Goal: Task Accomplishment & Management: Manage account settings

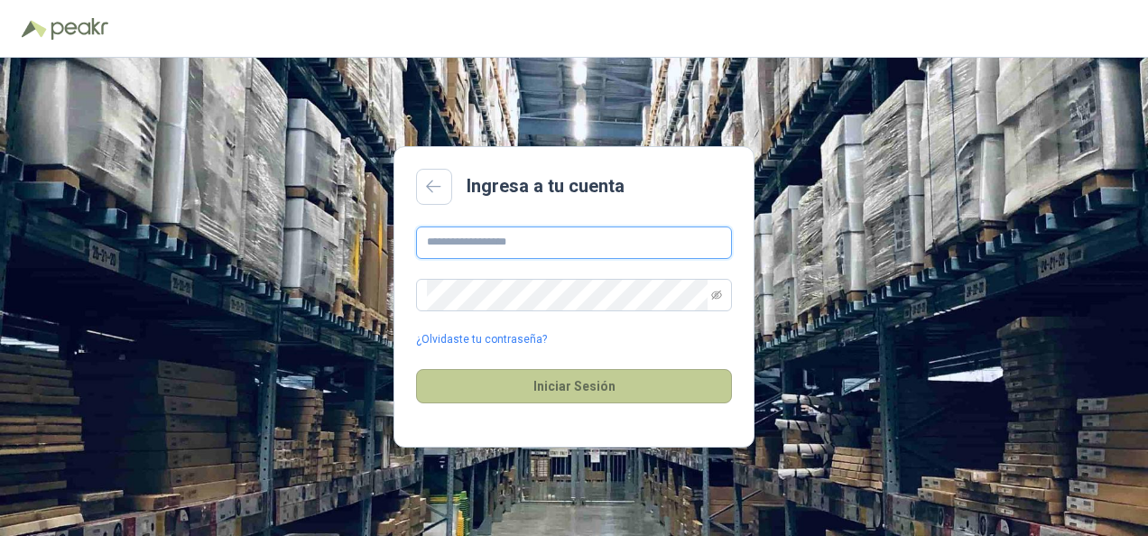
type input "**********"
click at [570, 387] on button "Iniciar Sesión" at bounding box center [574, 386] width 316 height 34
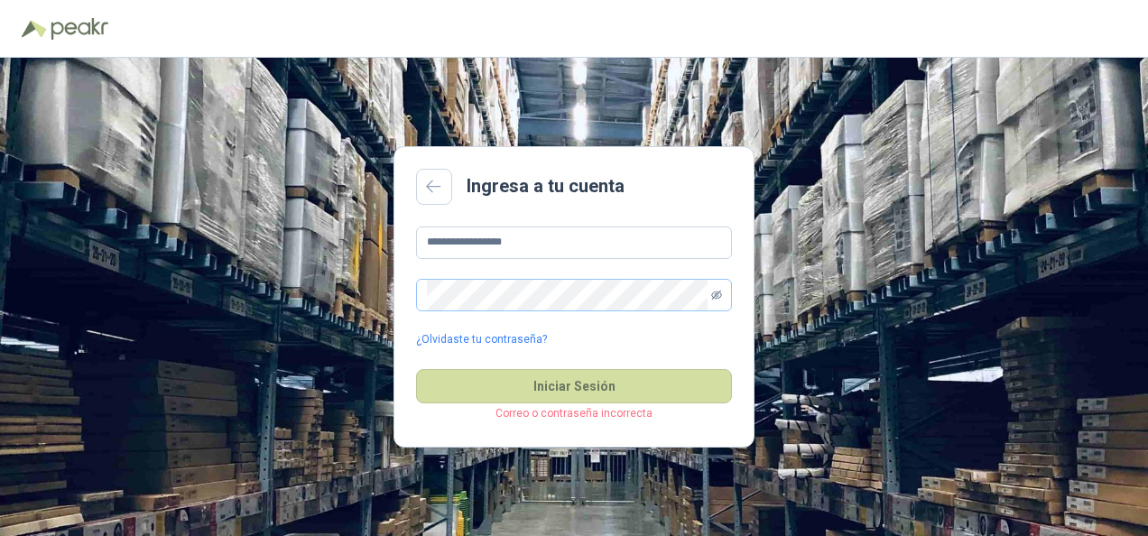
click at [717, 296] on icon "eye-invisible" at bounding box center [716, 295] width 3 height 3
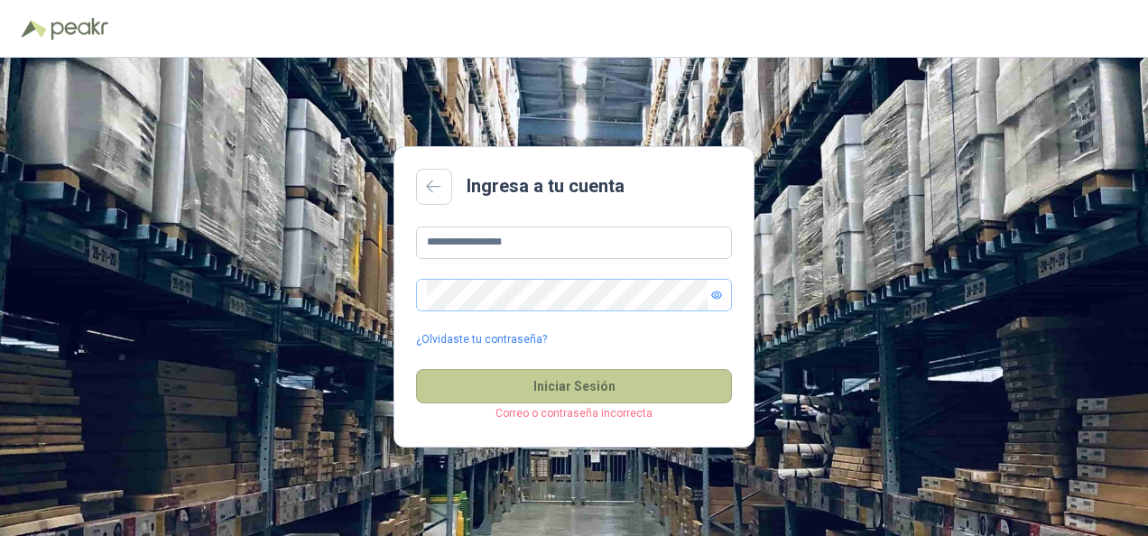
click at [583, 386] on button "Iniciar Sesión" at bounding box center [574, 386] width 316 height 34
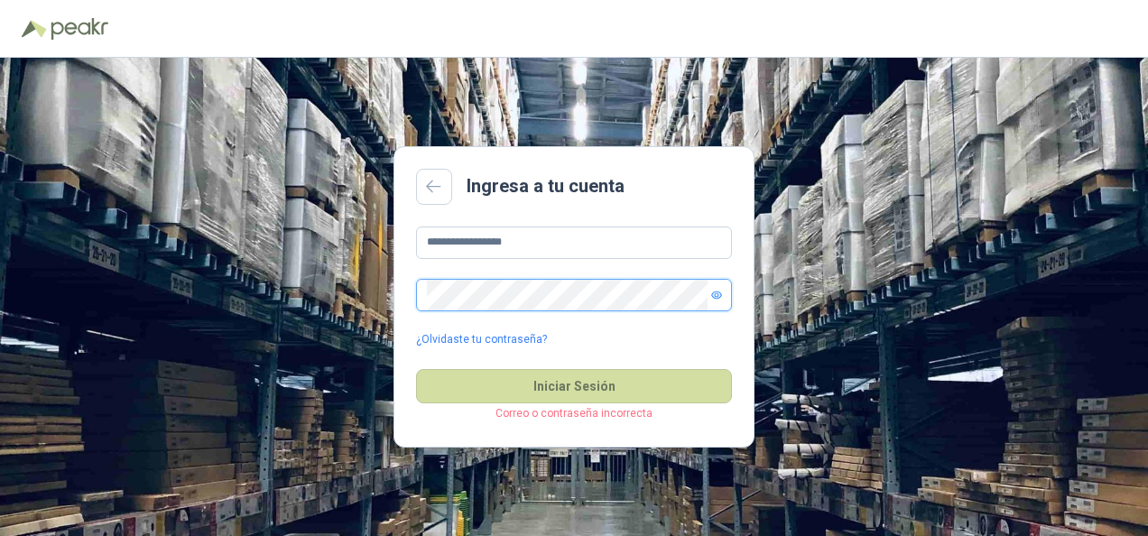
click at [139, 298] on div "**********" at bounding box center [574, 297] width 1148 height 478
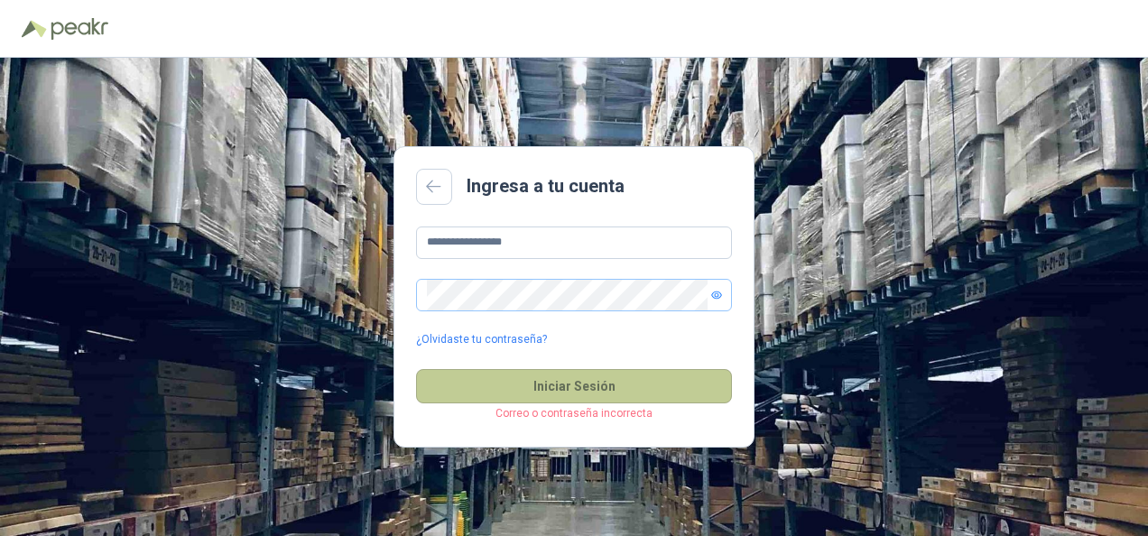
click at [431, 392] on button "Iniciar Sesión" at bounding box center [574, 386] width 316 height 34
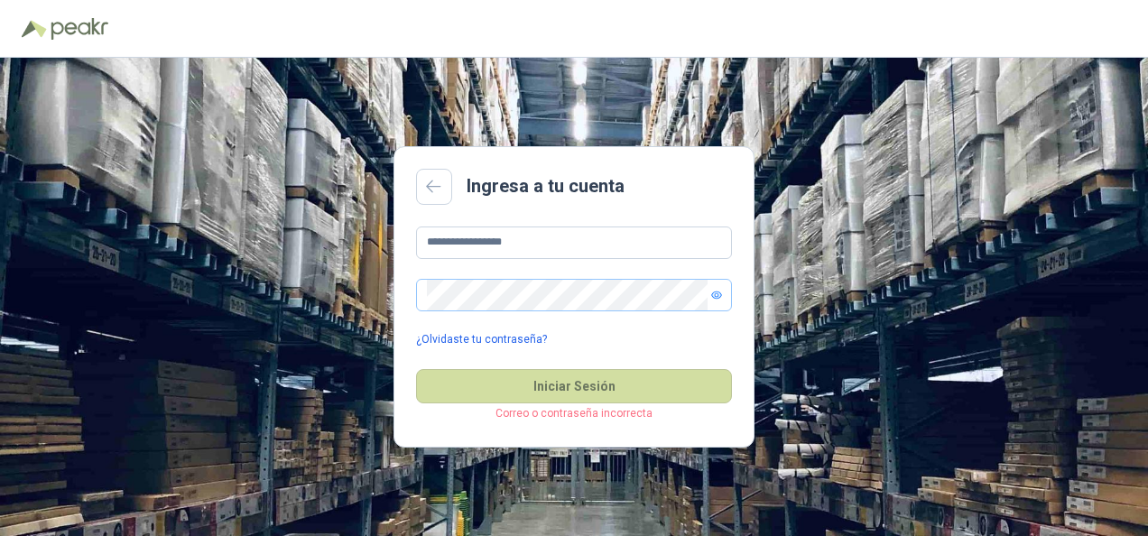
click at [493, 334] on link "¿Olvidaste tu contraseña?" at bounding box center [481, 339] width 131 height 17
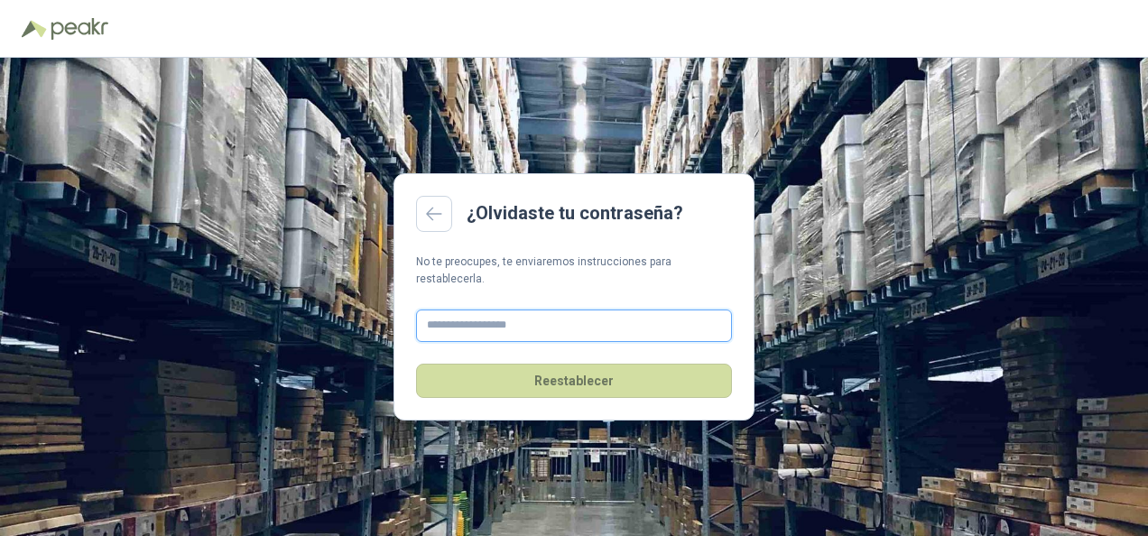
click at [554, 323] on input "text" at bounding box center [574, 325] width 316 height 32
type input "**********"
click at [551, 393] on main "**********" at bounding box center [573, 296] width 361 height 247
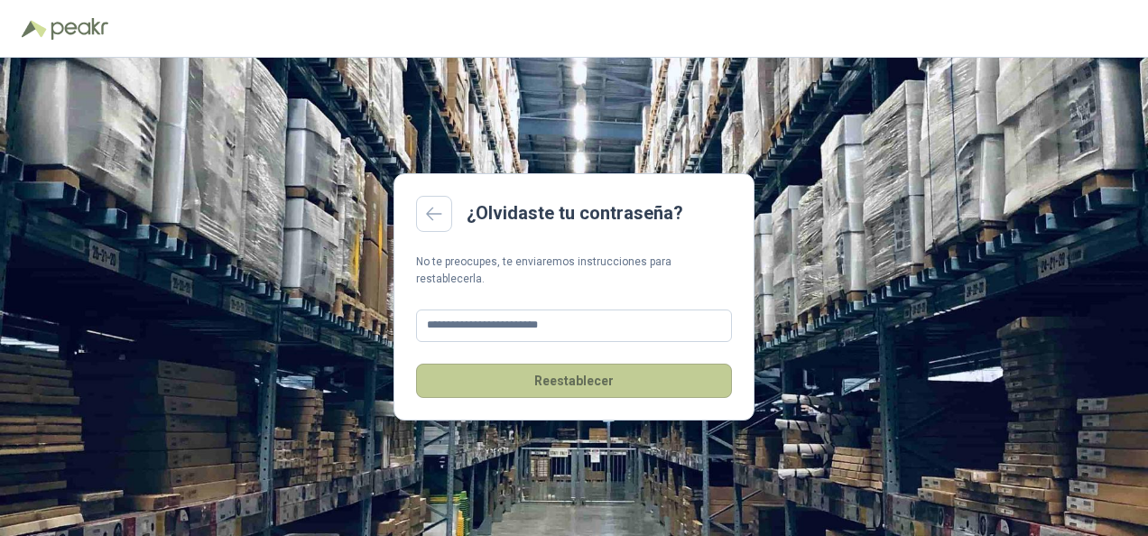
click at [562, 377] on button "Reestablecer" at bounding box center [574, 381] width 316 height 34
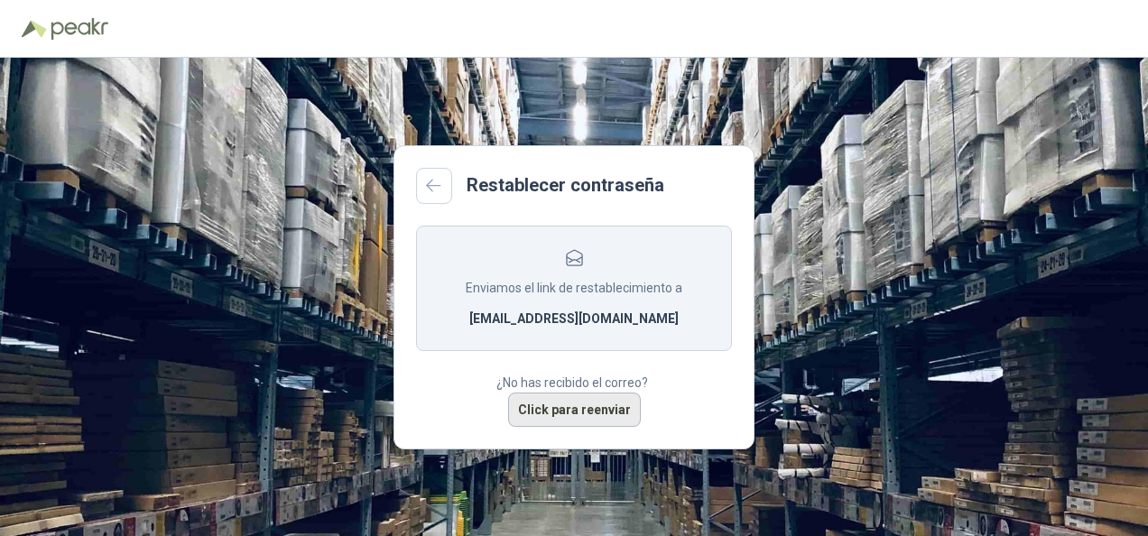
click at [594, 410] on button "Click para reenviar" at bounding box center [574, 409] width 133 height 34
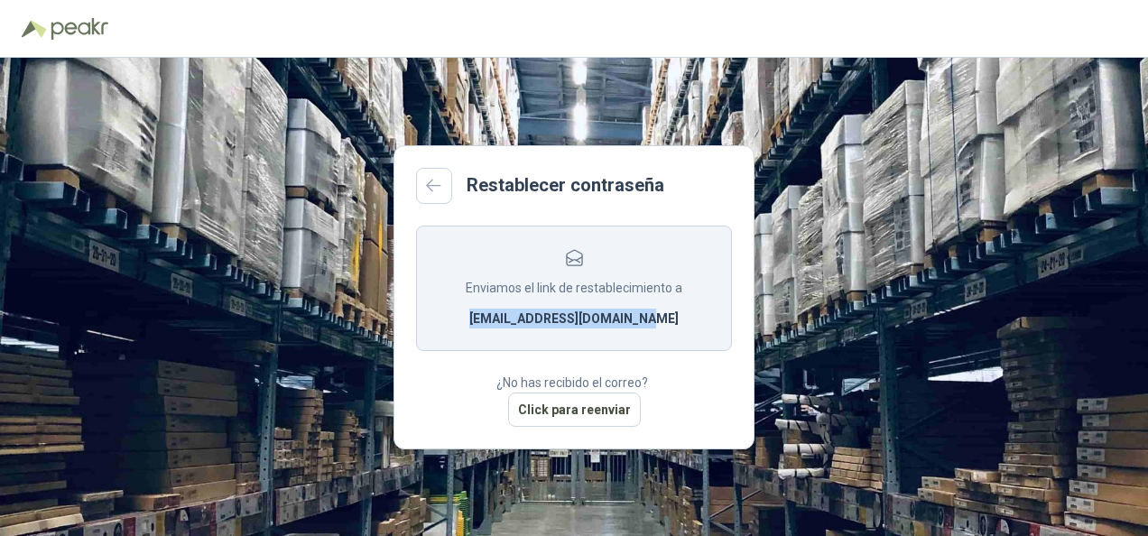
drag, startPoint x: 493, startPoint y: 315, endPoint x: 651, endPoint y: 318, distance: 158.8
click at [651, 318] on section "Enviamos el link de restablecimiento a [EMAIL_ADDRESS][DOMAIN_NAME]" at bounding box center [574, 288] width 316 height 125
copy b "[EMAIL_ADDRESS][DOMAIN_NAME]"
click at [431, 188] on icon at bounding box center [434, 186] width 16 height 14
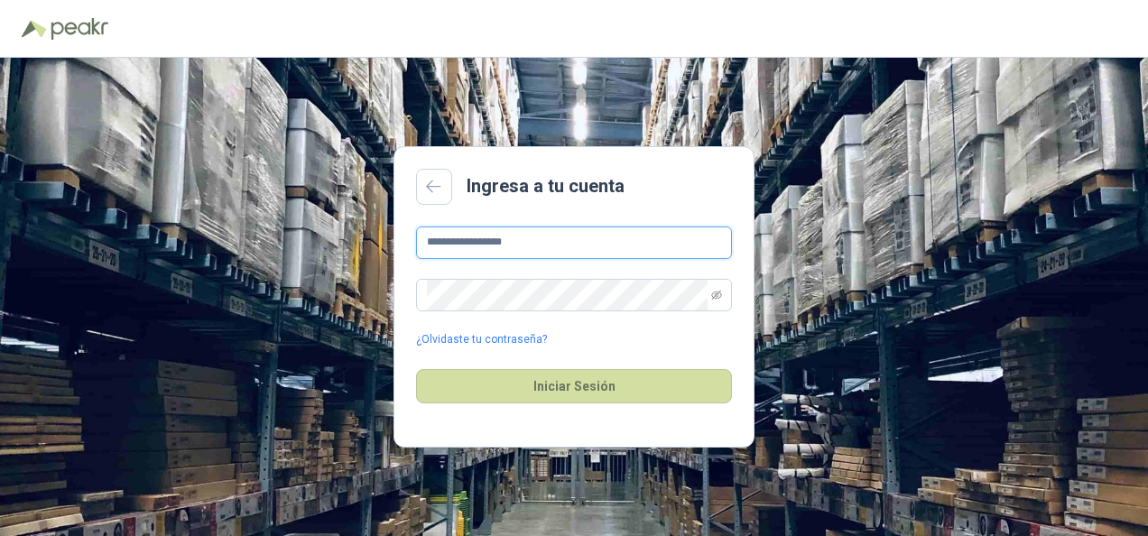
click at [549, 247] on input "**********" at bounding box center [574, 242] width 316 height 32
drag, startPoint x: 554, startPoint y: 245, endPoint x: 189, endPoint y: 223, distance: 365.2
click at [189, 223] on div "**********" at bounding box center [574, 297] width 1148 height 478
paste input "********"
type input "**********"
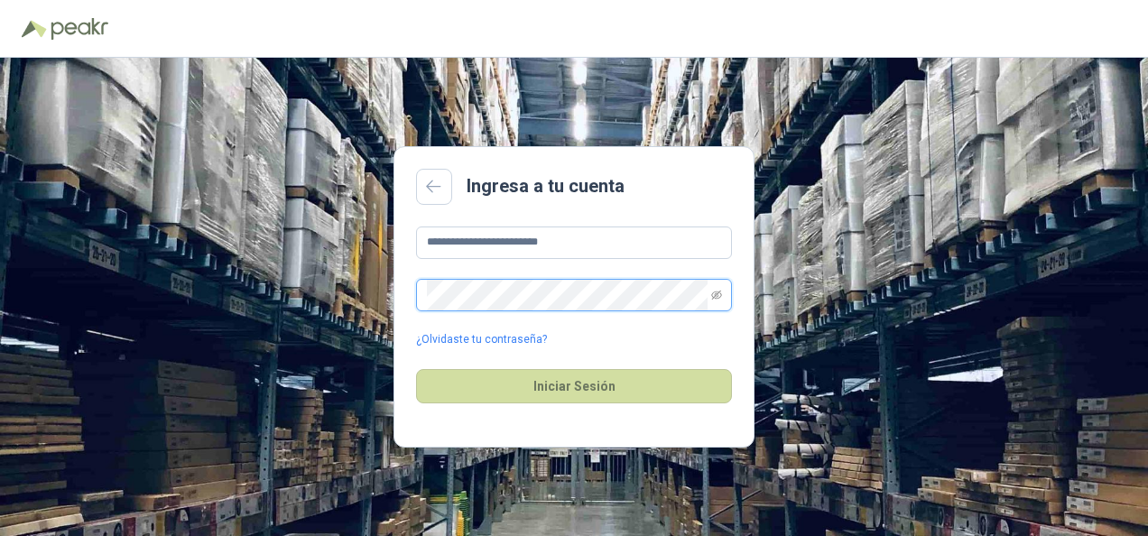
click at [214, 272] on div "**********" at bounding box center [574, 297] width 1148 height 478
click at [718, 292] on icon "eye-invisible" at bounding box center [716, 294] width 11 height 9
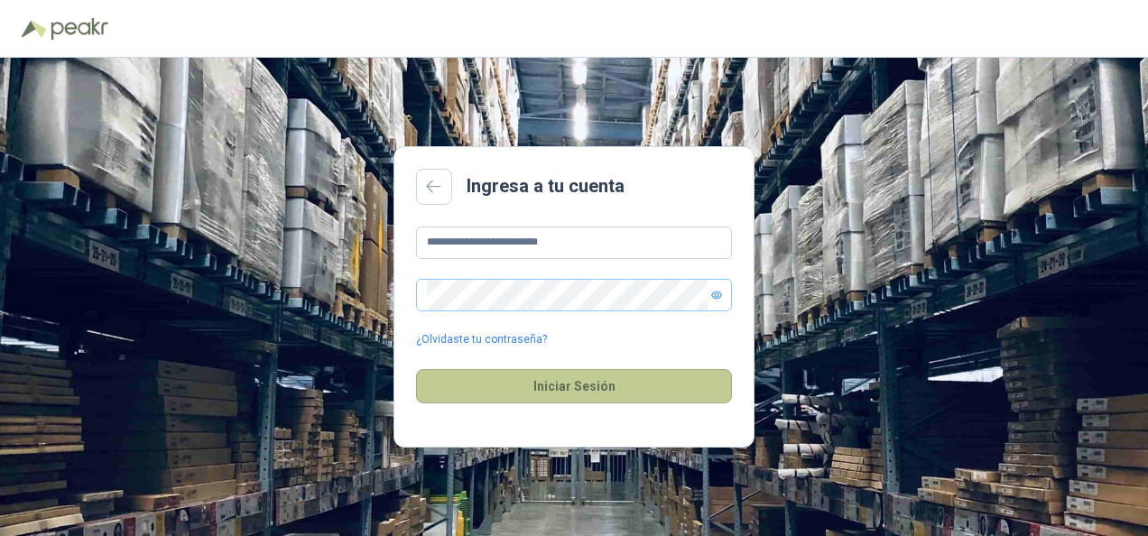
click at [581, 381] on button "Iniciar Sesión" at bounding box center [574, 386] width 316 height 34
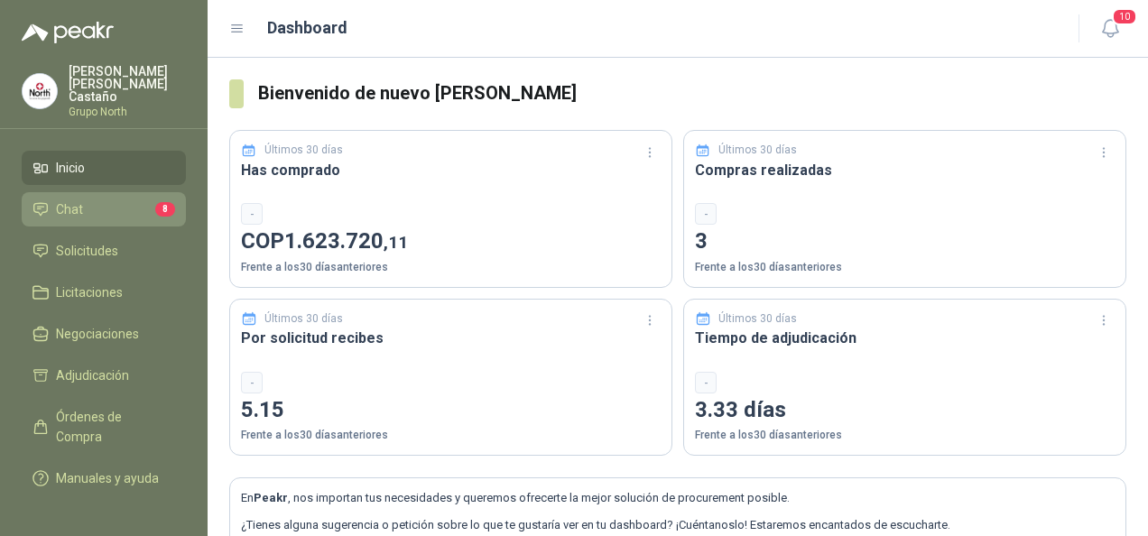
click at [92, 199] on li "Chat 8" at bounding box center [103, 209] width 143 height 20
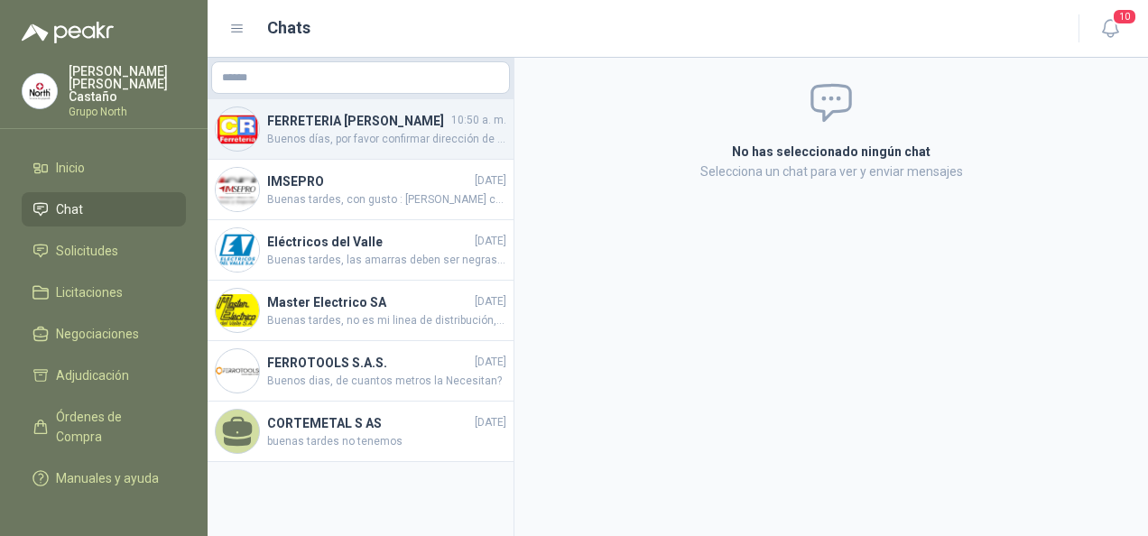
click at [399, 148] on span "Buenos días, por favor confirmar dirección de entrega. El mensajero fue a entre…" at bounding box center [386, 139] width 239 height 17
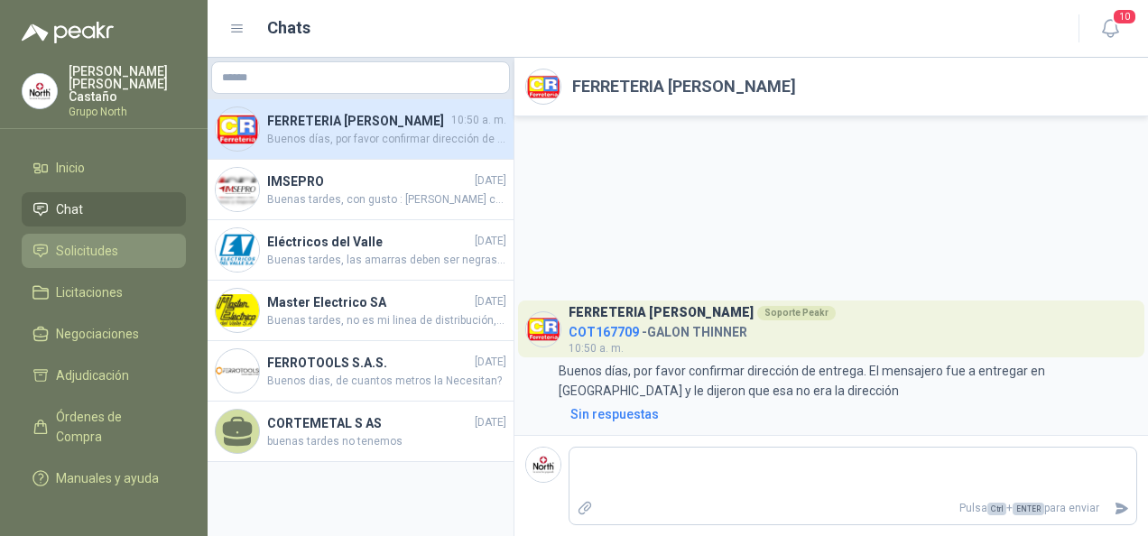
click at [109, 241] on span "Solicitudes" at bounding box center [87, 251] width 62 height 20
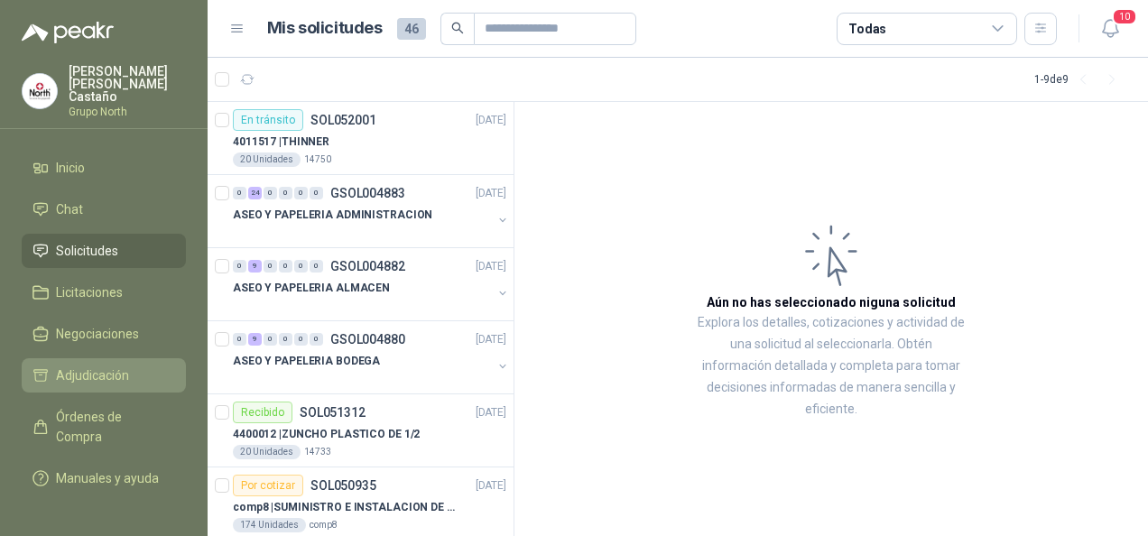
click at [96, 365] on span "Adjudicación" at bounding box center [92, 375] width 73 height 20
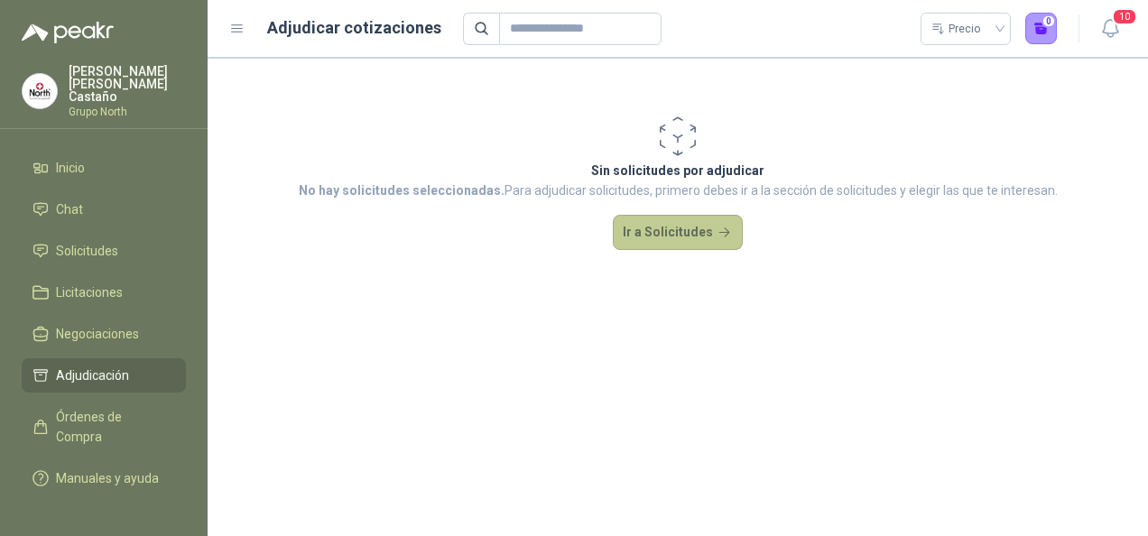
click at [683, 226] on button "Ir a Solicitudes" at bounding box center [678, 233] width 130 height 36
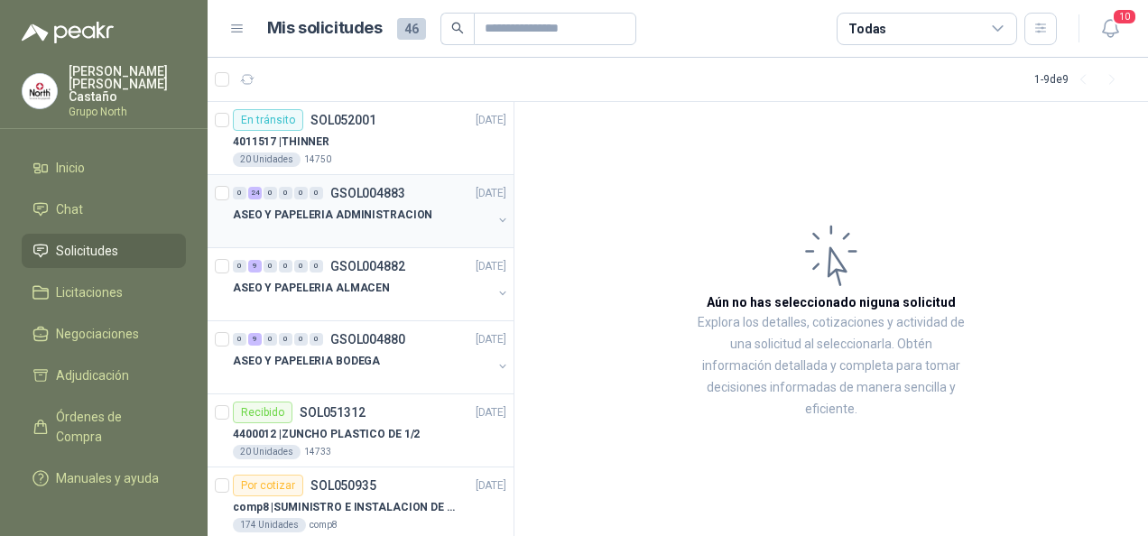
click at [290, 214] on p "ASEO Y PAPELERIA ADMINISTRACION" at bounding box center [332, 215] width 199 height 17
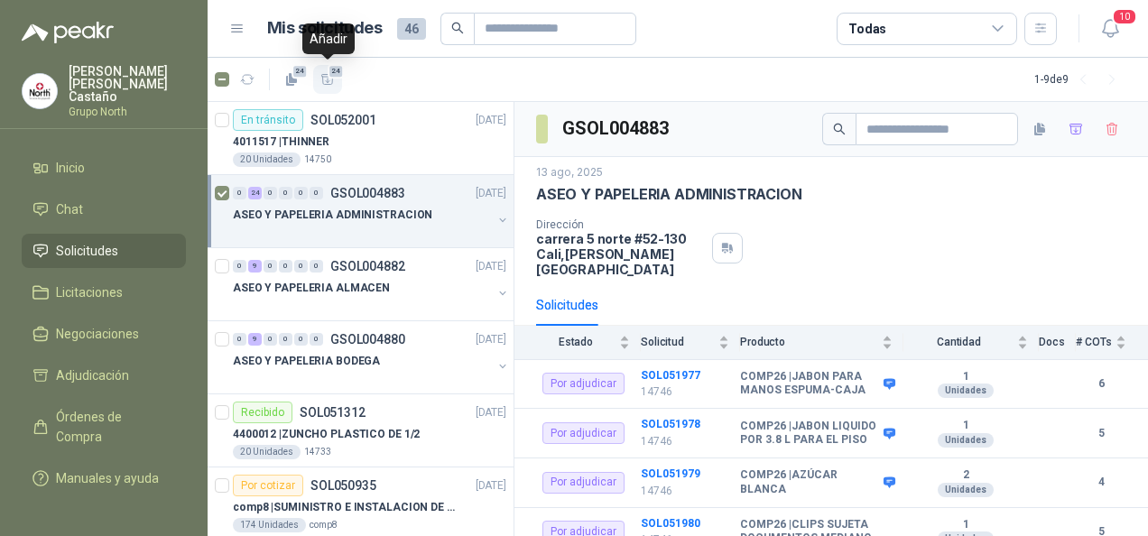
click at [327, 78] on icon "button" at bounding box center [327, 79] width 15 height 15
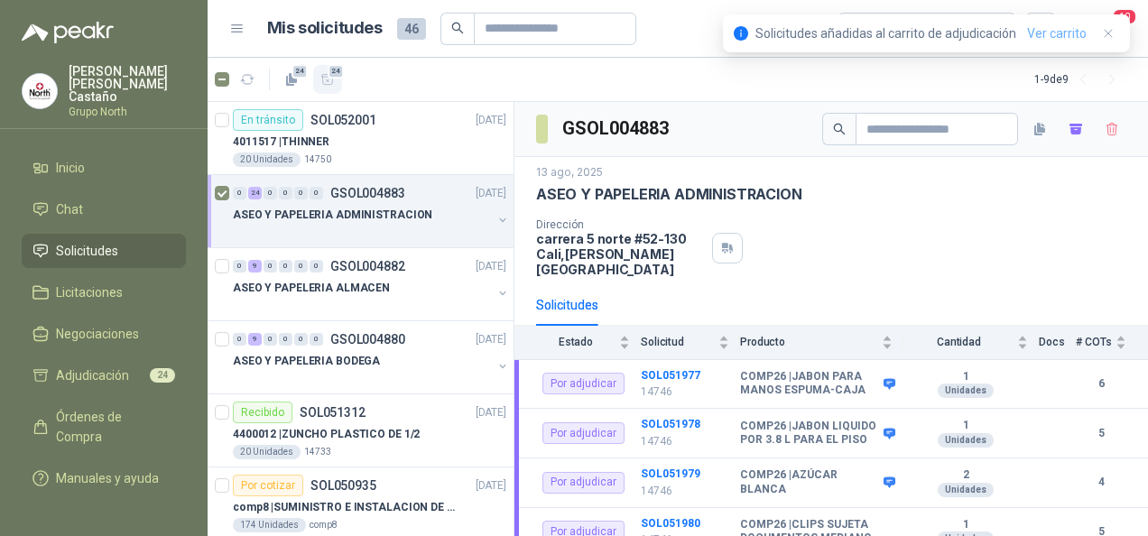
click at [1053, 30] on link "Ver carrito" at bounding box center [1057, 33] width 60 height 20
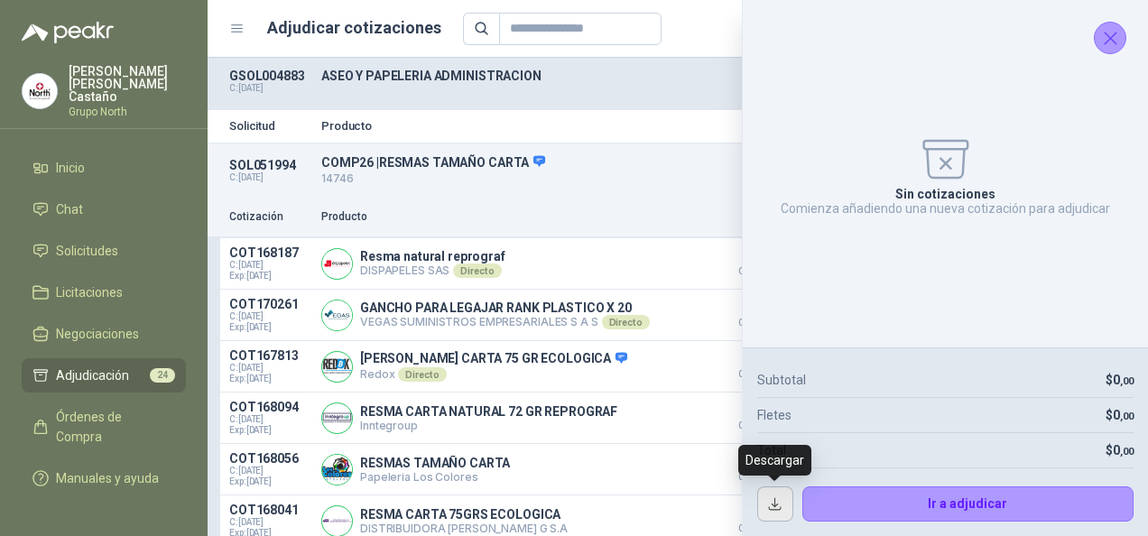
click at [770, 503] on button "button" at bounding box center [775, 504] width 36 height 36
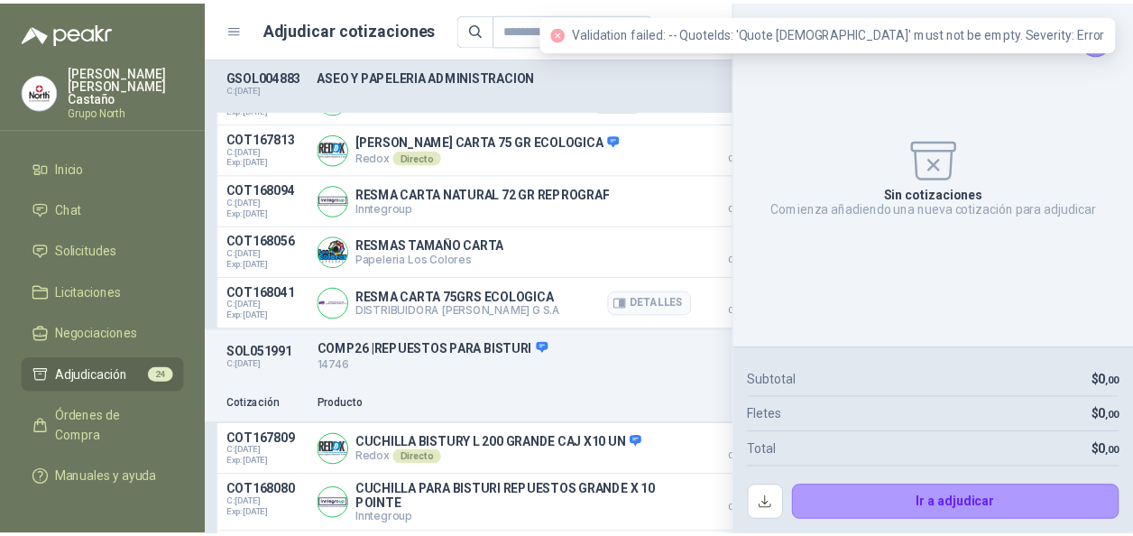
scroll to position [361, 0]
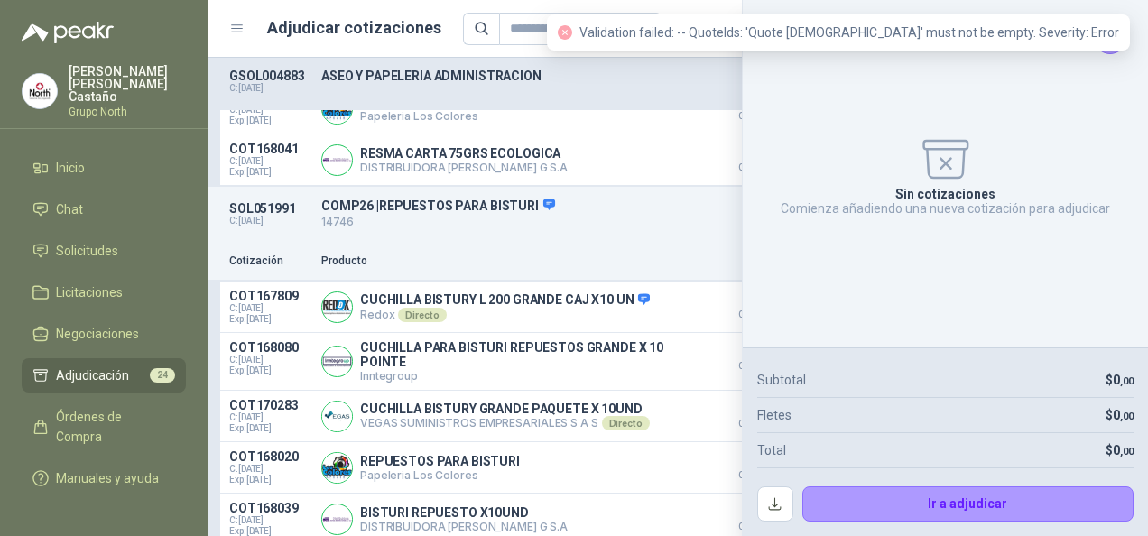
click at [1110, 54] on div "Sin cotizaciones Comienza añadiendo una nueva cotización para adjudicar" at bounding box center [945, 173] width 376 height 318
click at [1110, 52] on button "Cerrar" at bounding box center [1109, 38] width 32 height 32
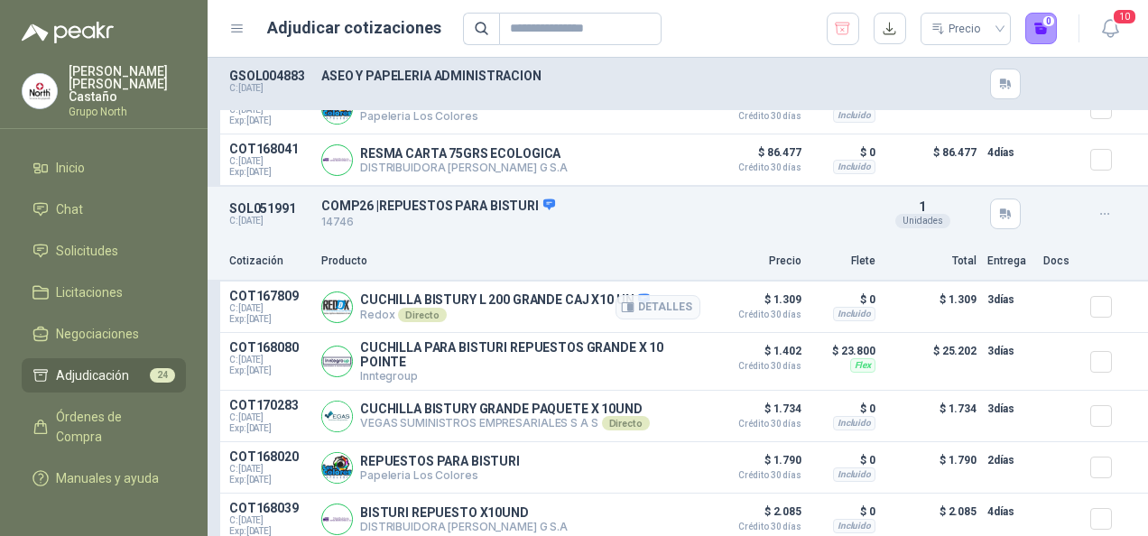
scroll to position [90, 0]
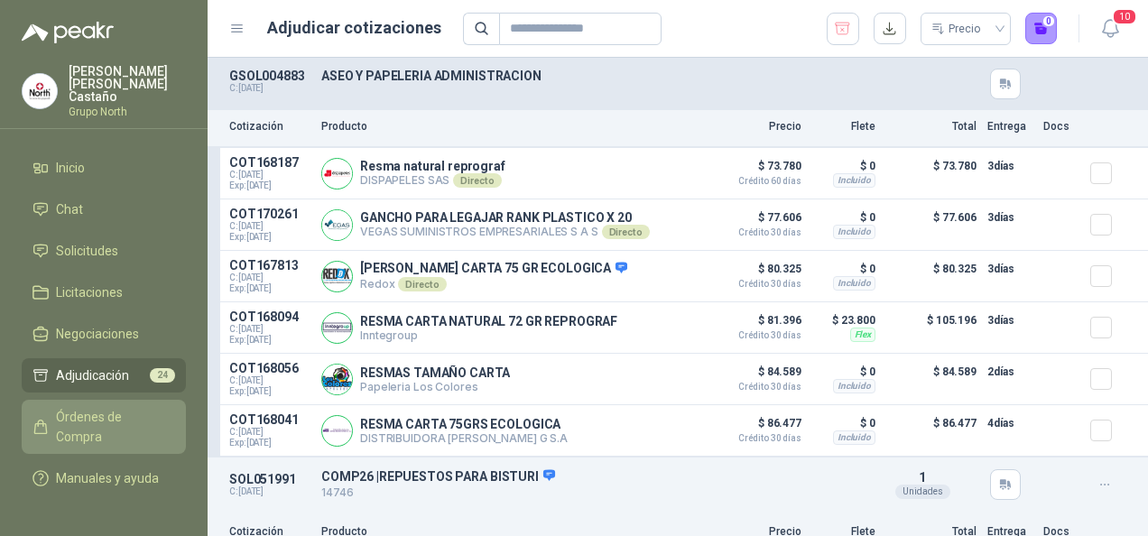
click at [103, 407] on span "Órdenes de Compra" at bounding box center [112, 427] width 113 height 40
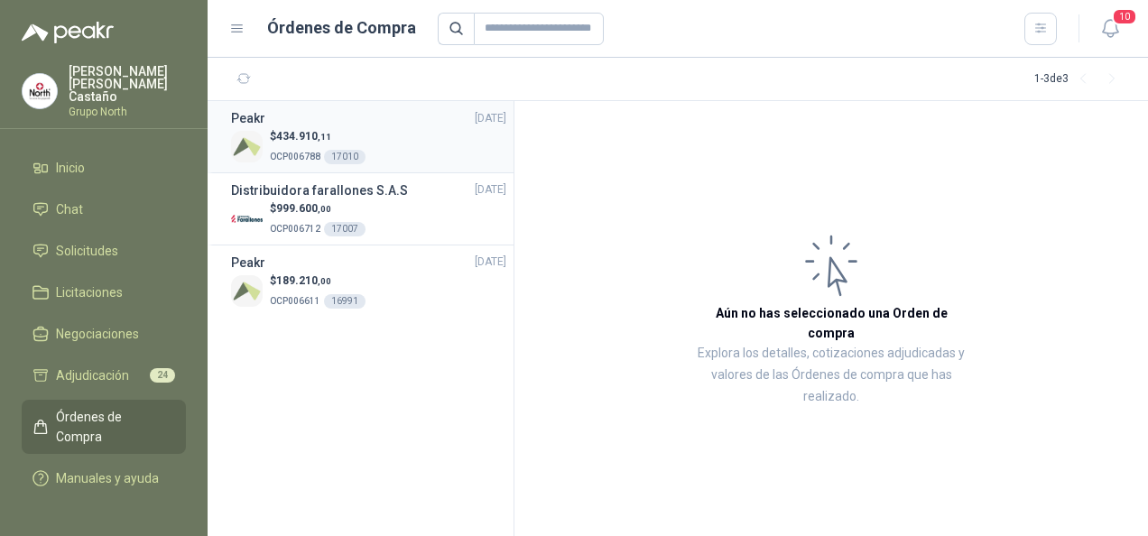
click at [316, 126] on div "Peakr [DATE]" at bounding box center [368, 118] width 275 height 20
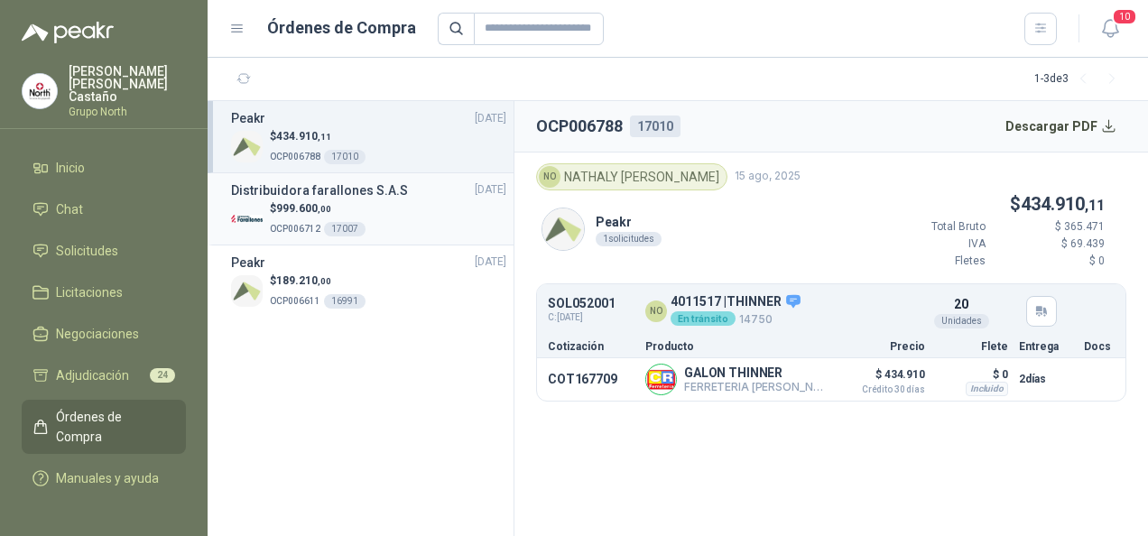
click at [290, 211] on span "999.600 ,00" at bounding box center [303, 208] width 55 height 13
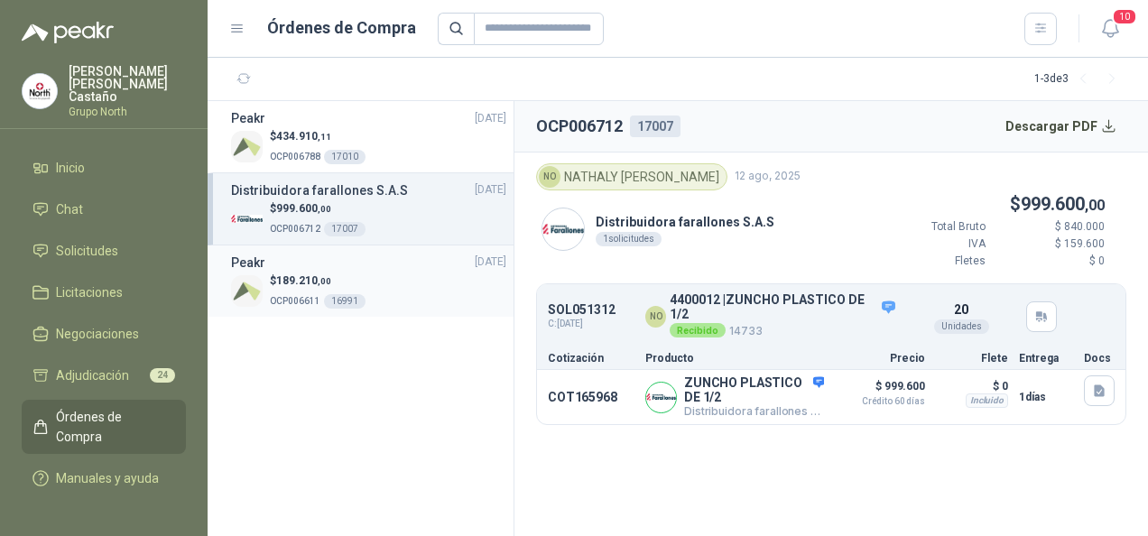
click at [304, 290] on p "OCP006611 16991" at bounding box center [318, 300] width 96 height 20
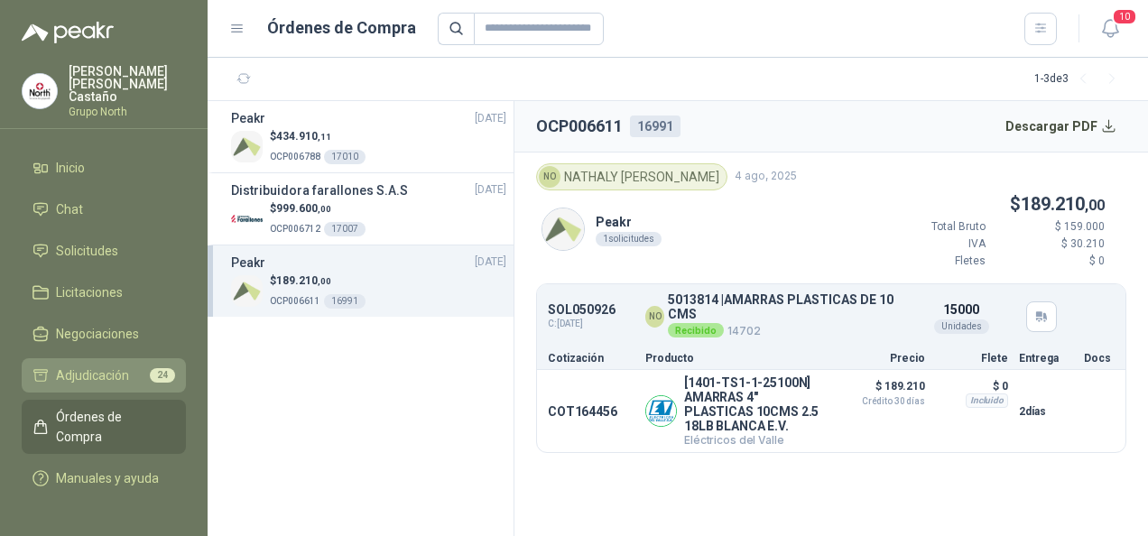
click at [111, 365] on span "Adjudicación" at bounding box center [92, 375] width 73 height 20
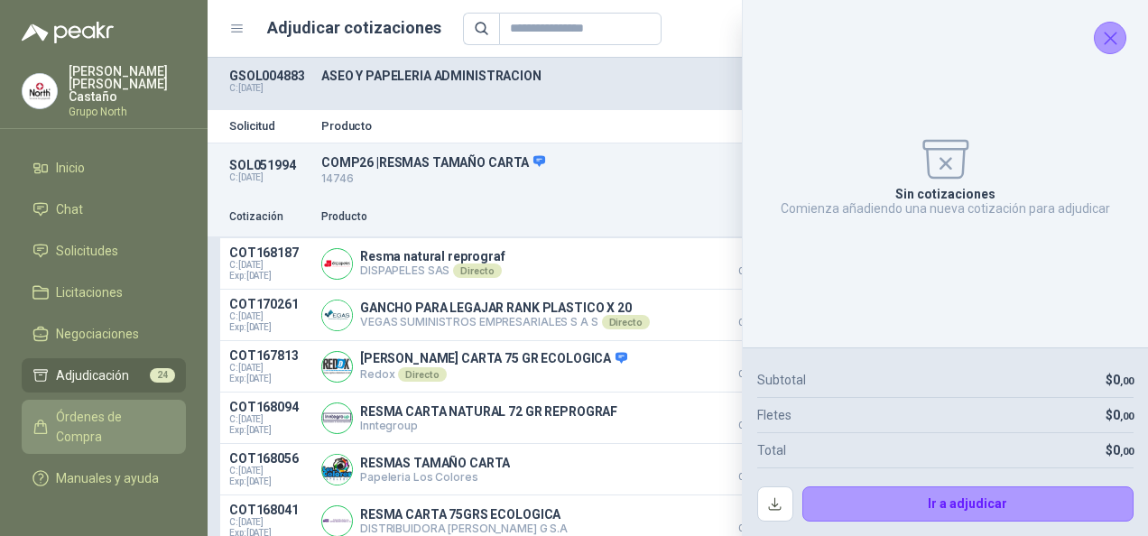
click at [115, 400] on link "Órdenes de Compra" at bounding box center [104, 427] width 164 height 54
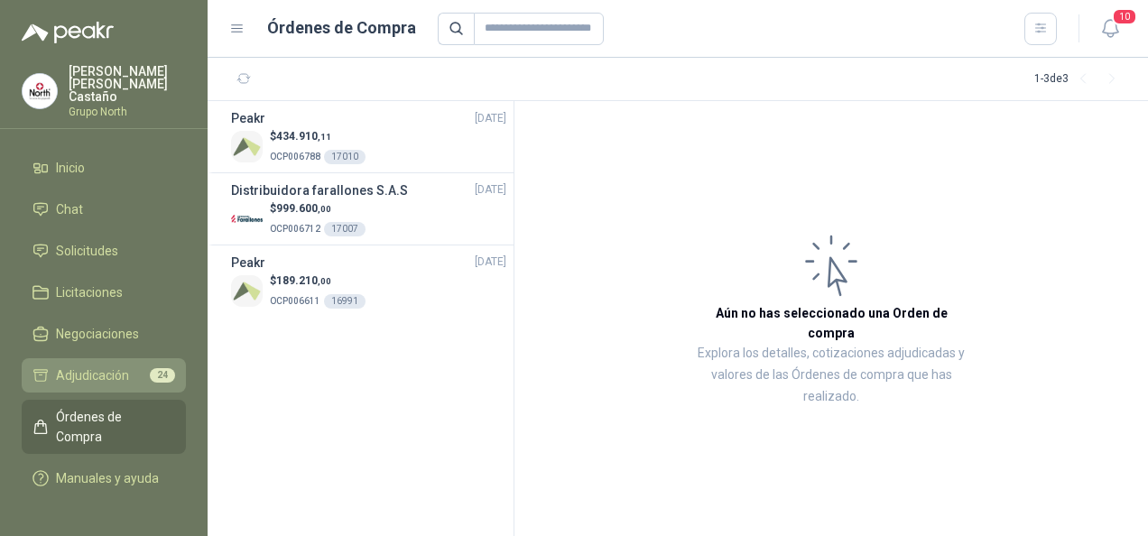
click at [111, 365] on span "Adjudicación" at bounding box center [92, 375] width 73 height 20
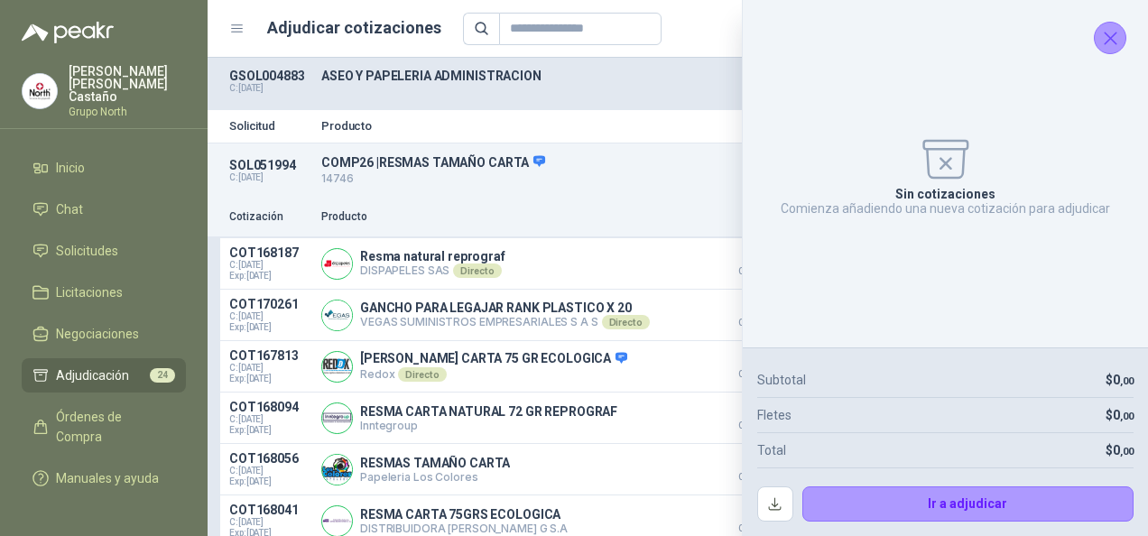
click at [1111, 36] on icon "Cerrar" at bounding box center [1110, 38] width 12 height 12
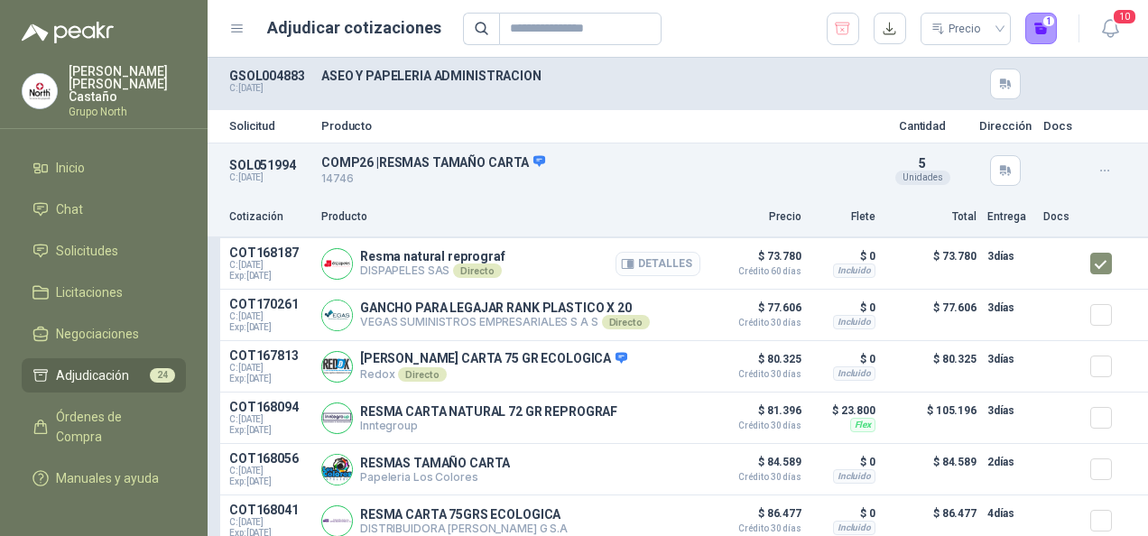
click at [646, 263] on button "Detalles" at bounding box center [657, 264] width 85 height 24
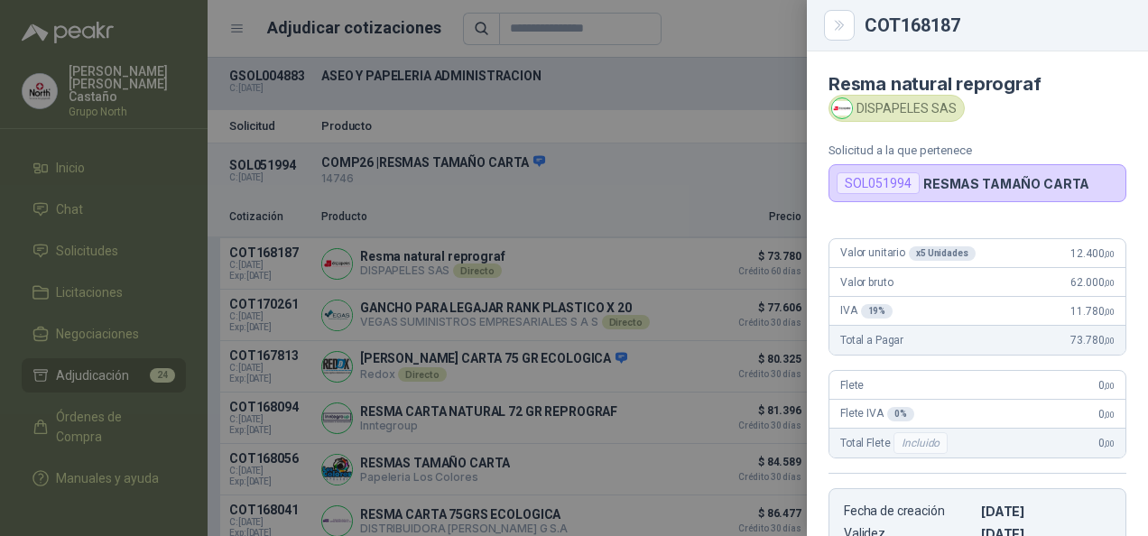
click at [592, 195] on div at bounding box center [574, 268] width 1148 height 536
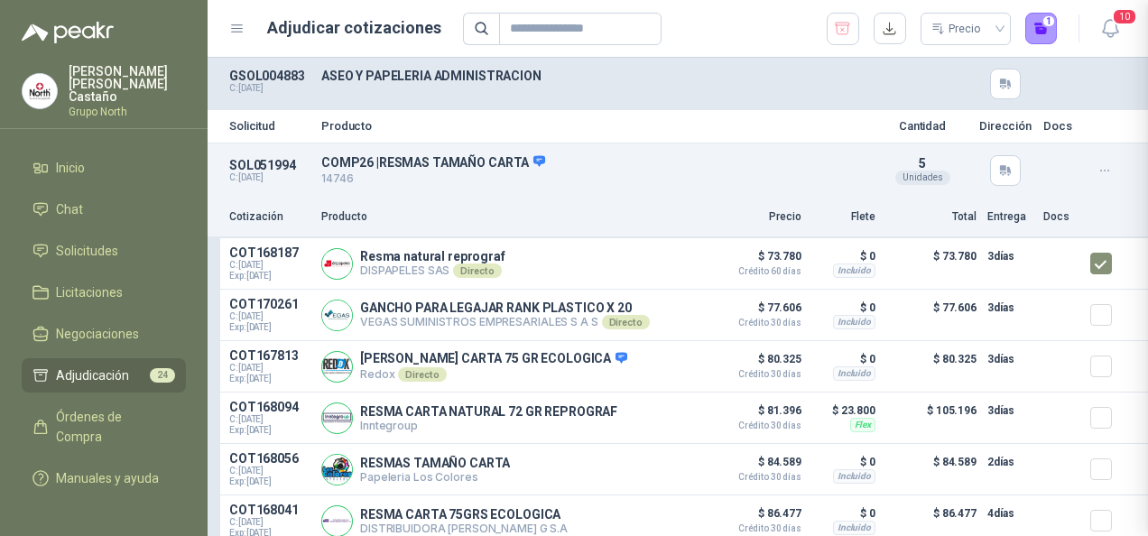
scroll to position [339, 0]
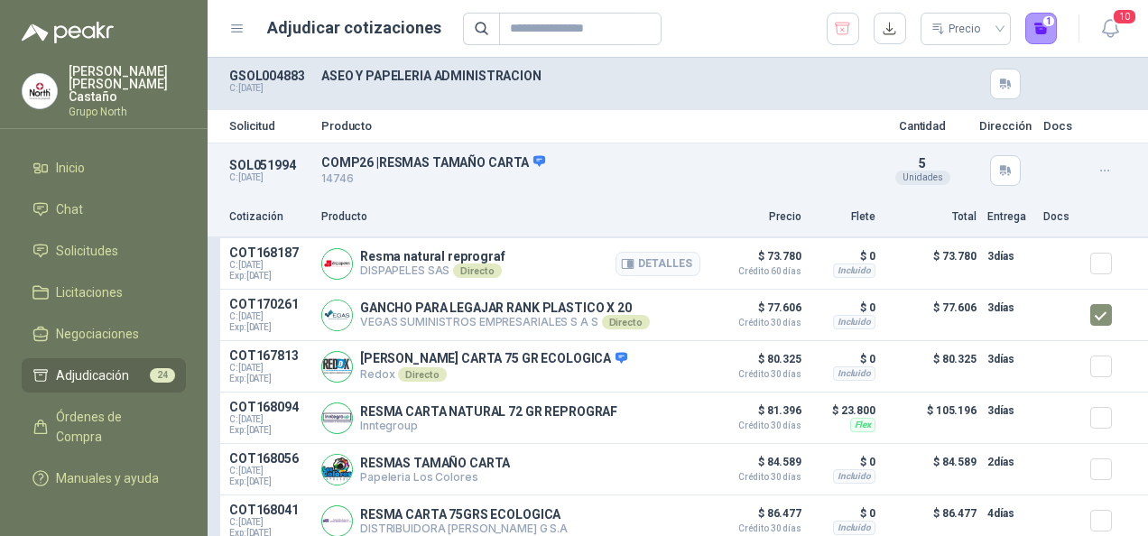
click at [1072, 267] on article "COT168187 C: [DATE] Exp: [DATE] Resma natural reprograf DISPAPELES SAS Directo …" at bounding box center [677, 263] width 940 height 51
click at [1074, 260] on article "COT168187 C: [DATE] Exp: [DATE] Resma natural reprograf DISPAPELES SAS Directo …" at bounding box center [677, 263] width 940 height 51
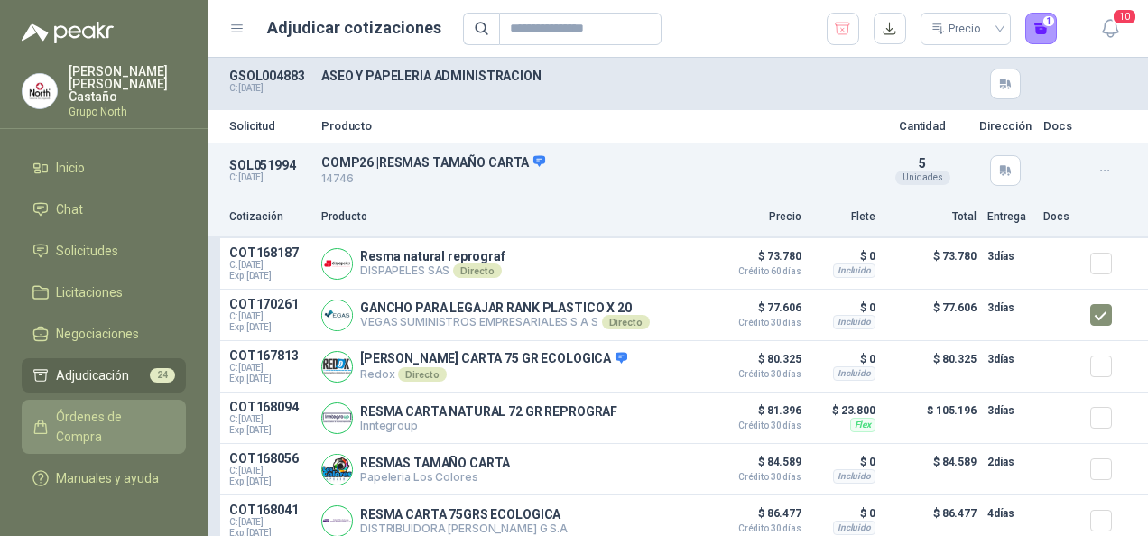
click at [131, 407] on span "Órdenes de Compra" at bounding box center [112, 427] width 113 height 40
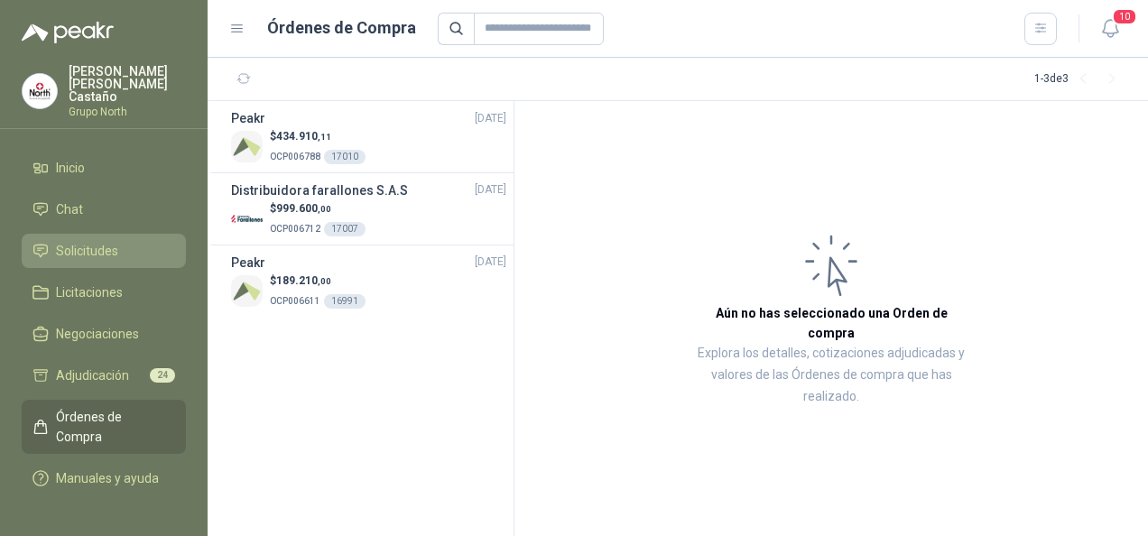
click at [90, 234] on link "Solicitudes" at bounding box center [104, 251] width 164 height 34
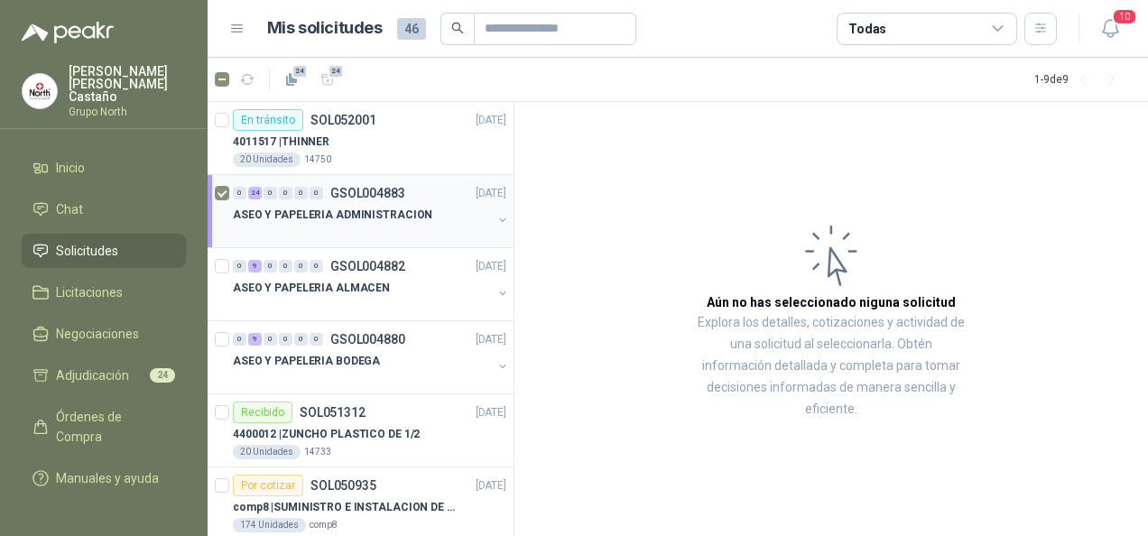
click at [289, 198] on div "0" at bounding box center [286, 193] width 14 height 13
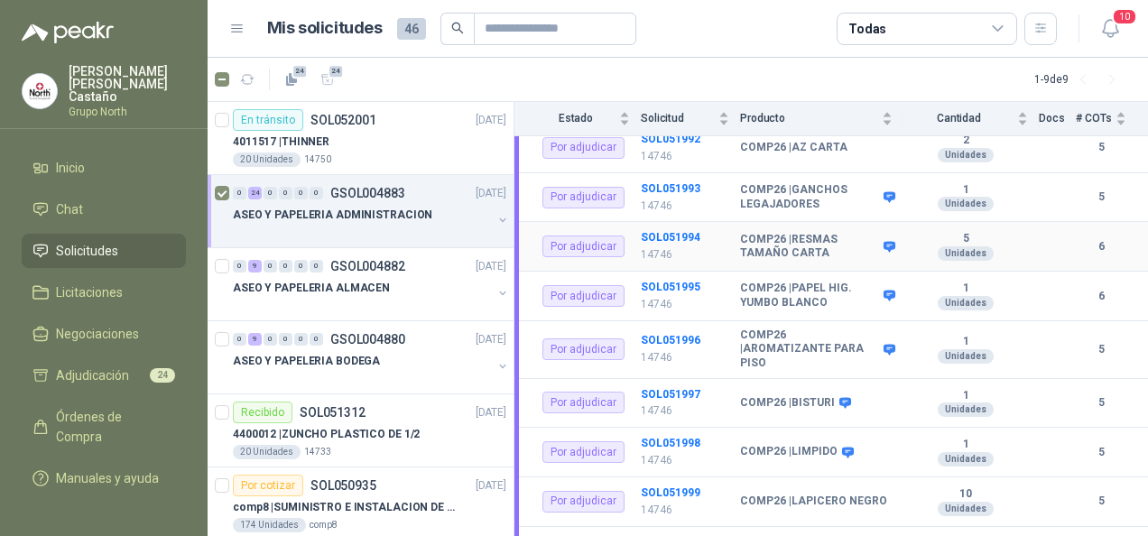
scroll to position [1016, 0]
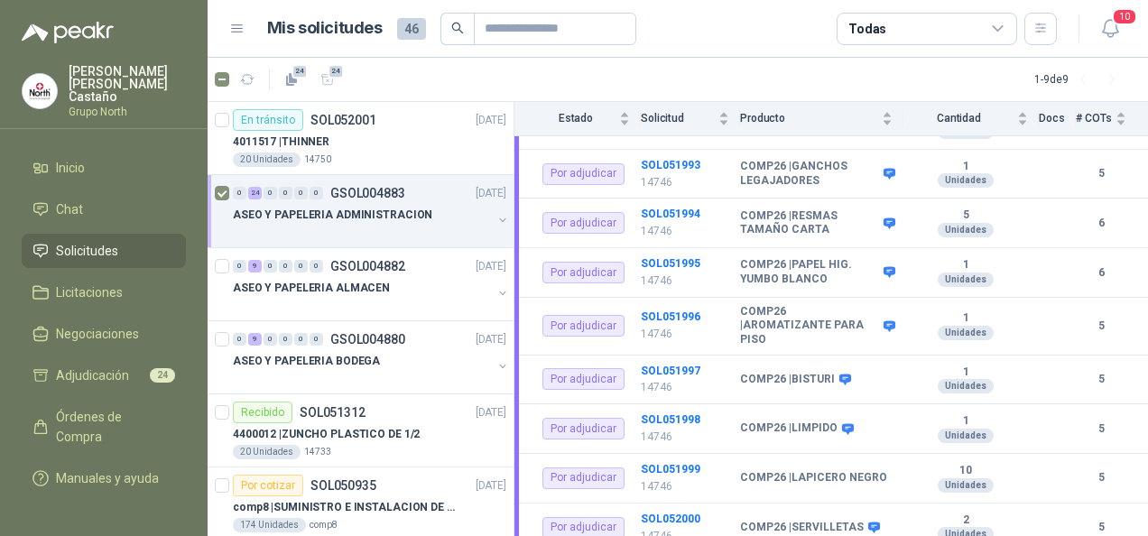
click at [495, 220] on button "button" at bounding box center [502, 220] width 14 height 14
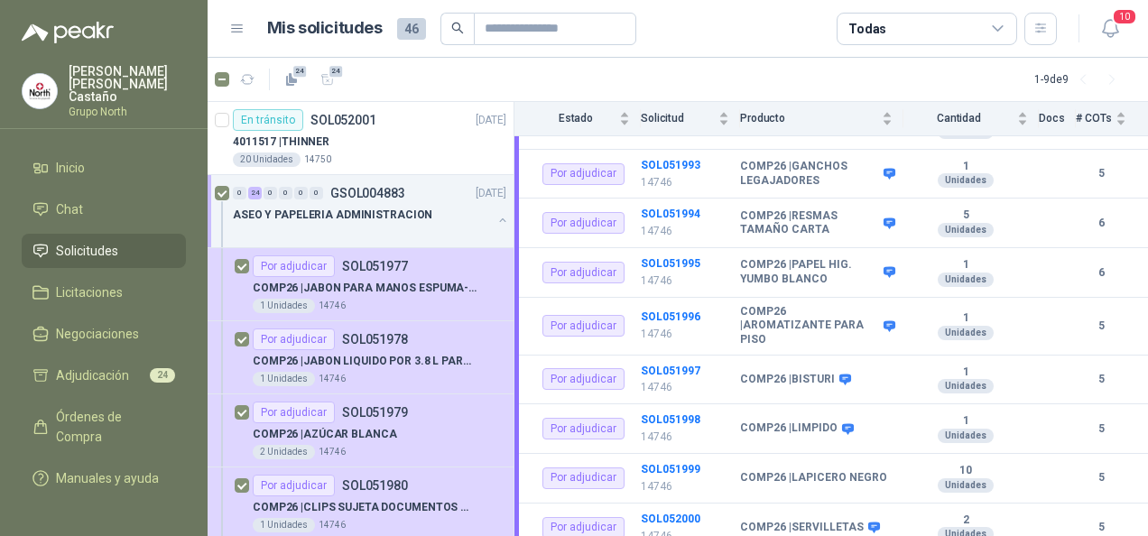
scroll to position [271, 0]
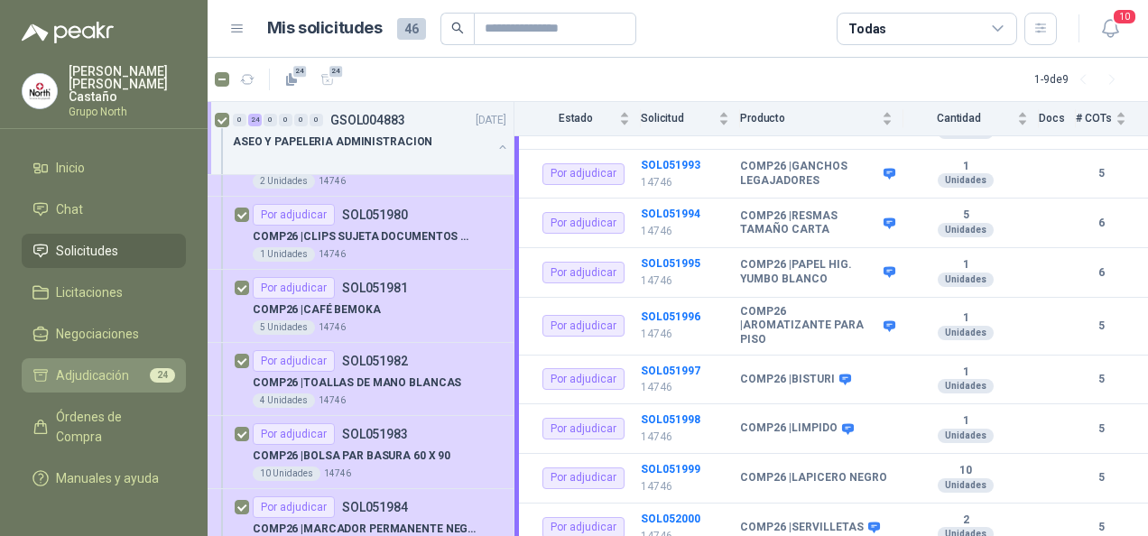
click at [121, 367] on span "Adjudicación" at bounding box center [92, 375] width 73 height 20
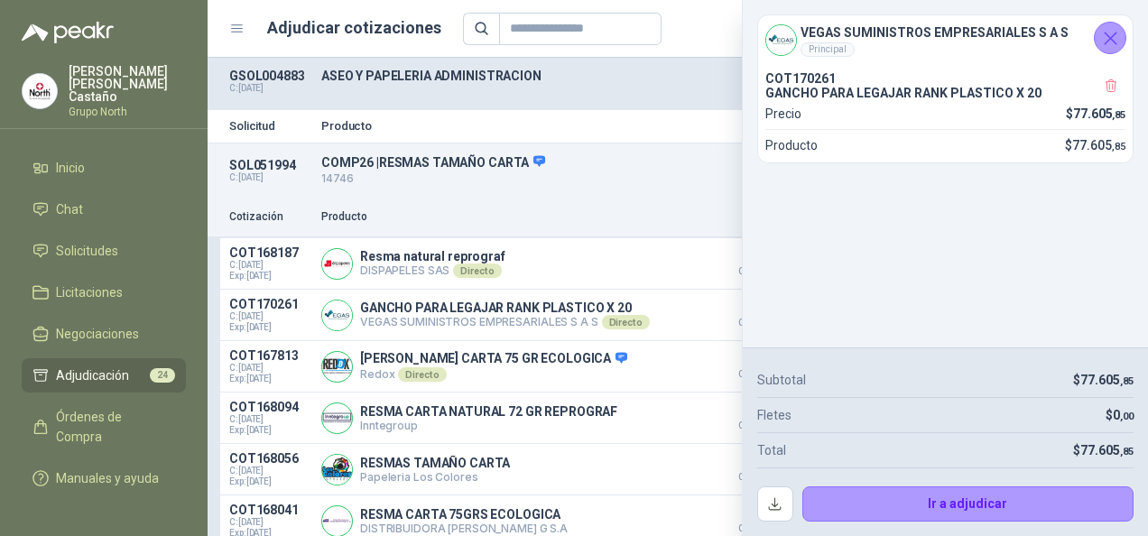
click at [1099, 39] on icon "Cerrar" at bounding box center [1110, 38] width 23 height 23
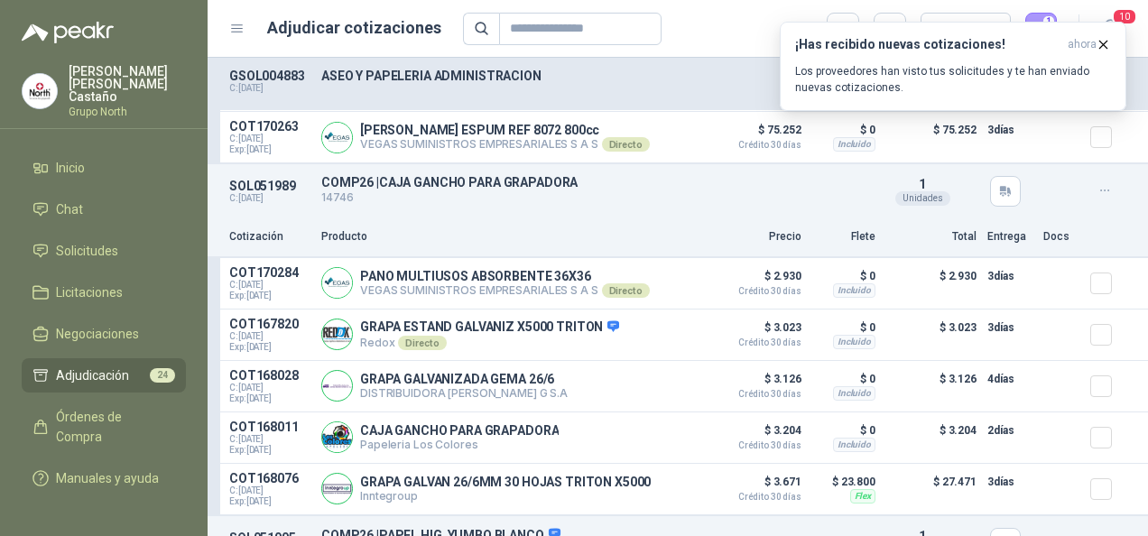
scroll to position [4240, 0]
click at [1091, 41] on span "ahora" at bounding box center [1081, 44] width 29 height 15
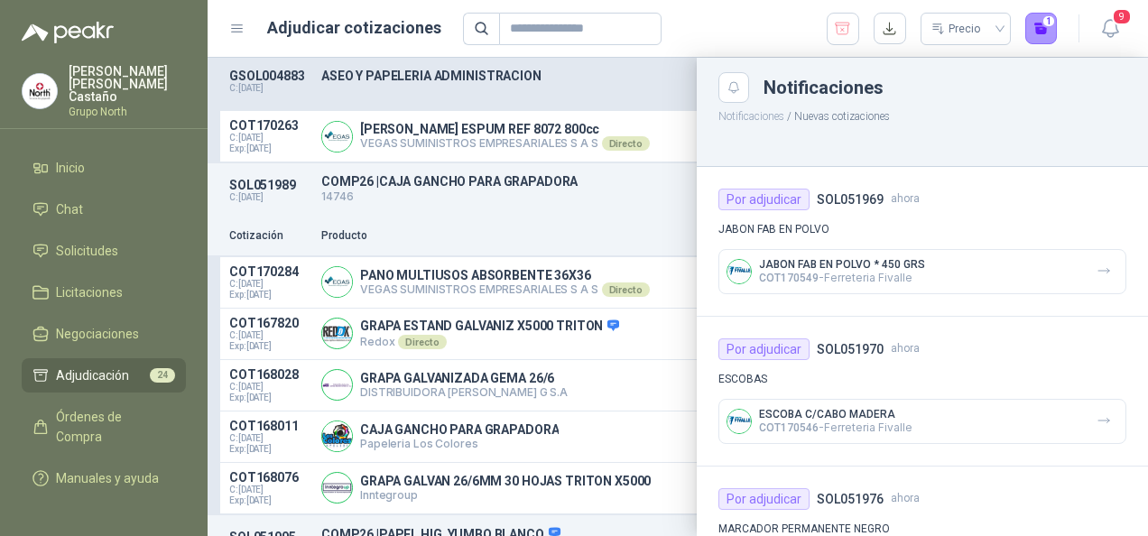
click at [760, 198] on div "Por adjudicar" at bounding box center [763, 200] width 91 height 22
click at [672, 37] on div "Precio 1" at bounding box center [760, 29] width 595 height 32
click at [890, 29] on button "button" at bounding box center [889, 29] width 32 height 32
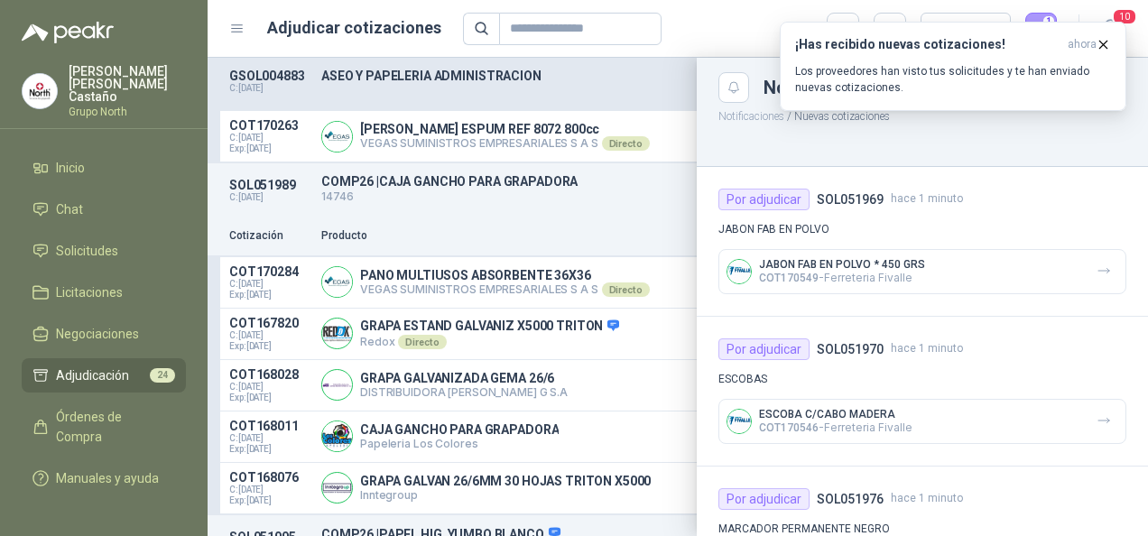
click at [919, 146] on div at bounding box center [921, 145] width 451 height 41
click at [1100, 38] on icon "button" at bounding box center [1102, 44] width 15 height 15
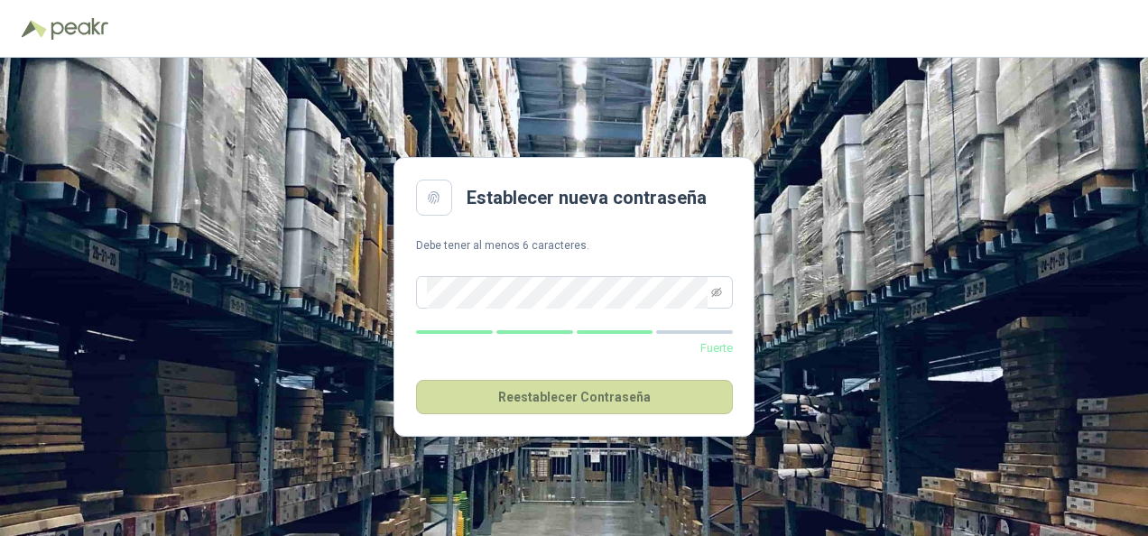
click at [823, 327] on div "Establecer nueva contraseña Debe tener al menos 6 caracteres. Fuerte Reestablec…" at bounding box center [574, 297] width 1148 height 478
click at [712, 292] on icon "eye-invisible" at bounding box center [716, 292] width 11 height 11
click at [857, 336] on div "Establecer nueva contraseña Debe tener al menos 6 caracteres. Muy fuerte Reesta…" at bounding box center [574, 297] width 1148 height 478
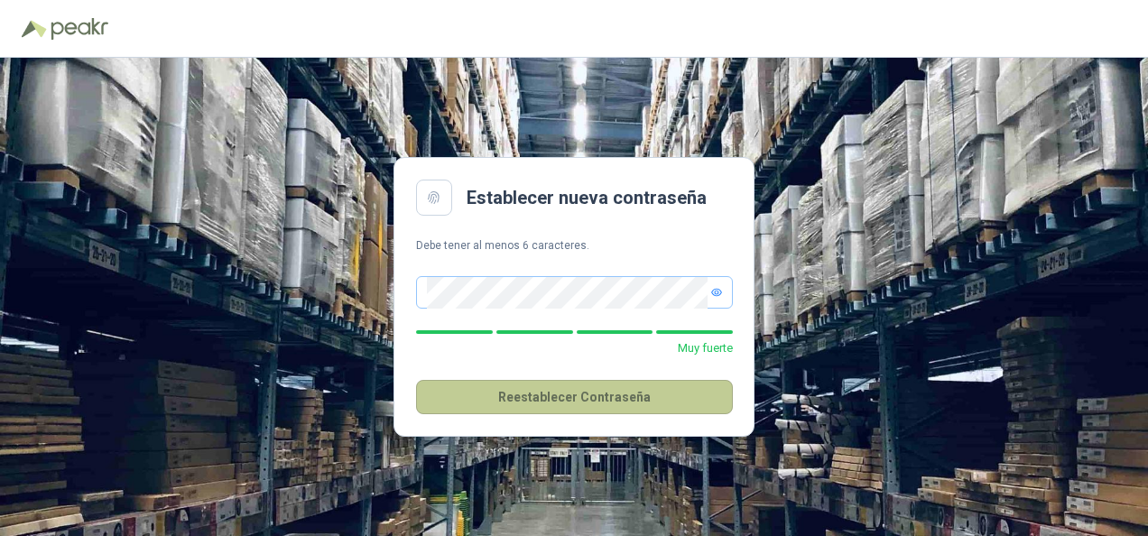
click at [567, 392] on button "Reestablecer Contraseña" at bounding box center [574, 397] width 317 height 34
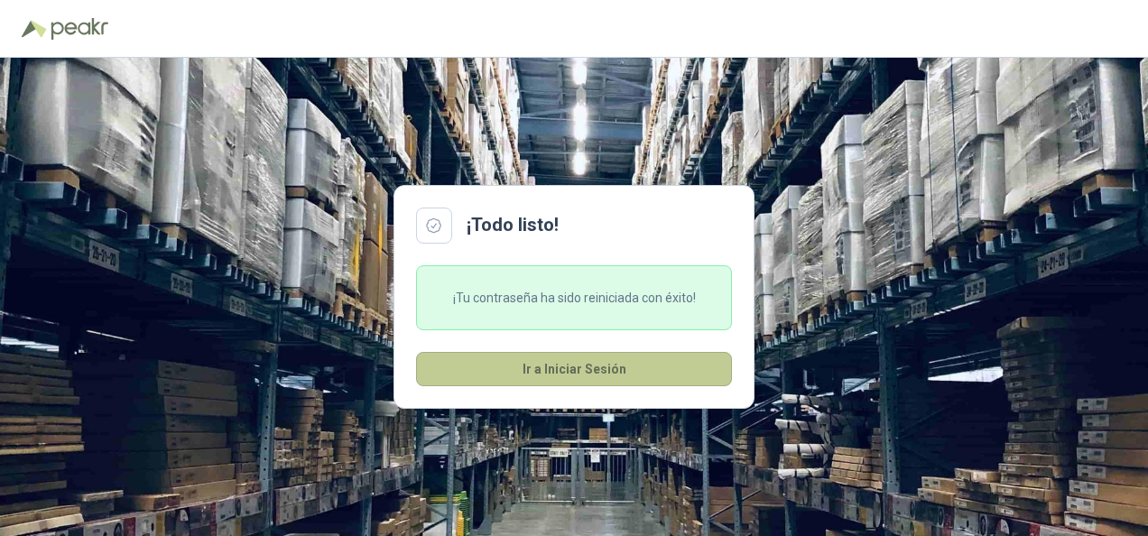
click at [583, 373] on button "Ir a Iniciar Sesión" at bounding box center [574, 369] width 316 height 34
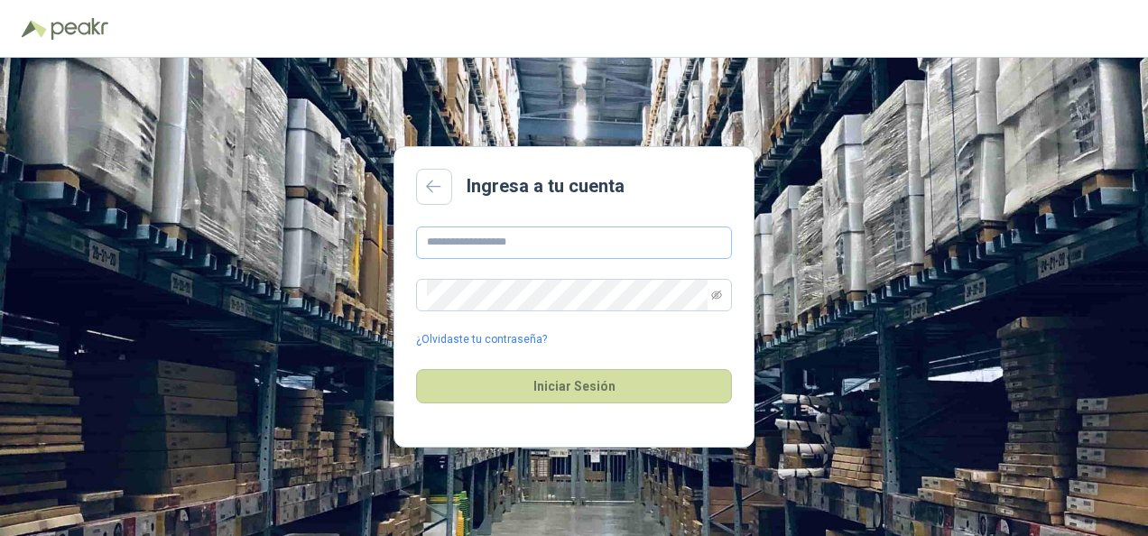
type input "**********"
click at [481, 231] on input "**********" at bounding box center [574, 242] width 316 height 32
click at [209, 272] on div "**********" at bounding box center [574, 297] width 1148 height 478
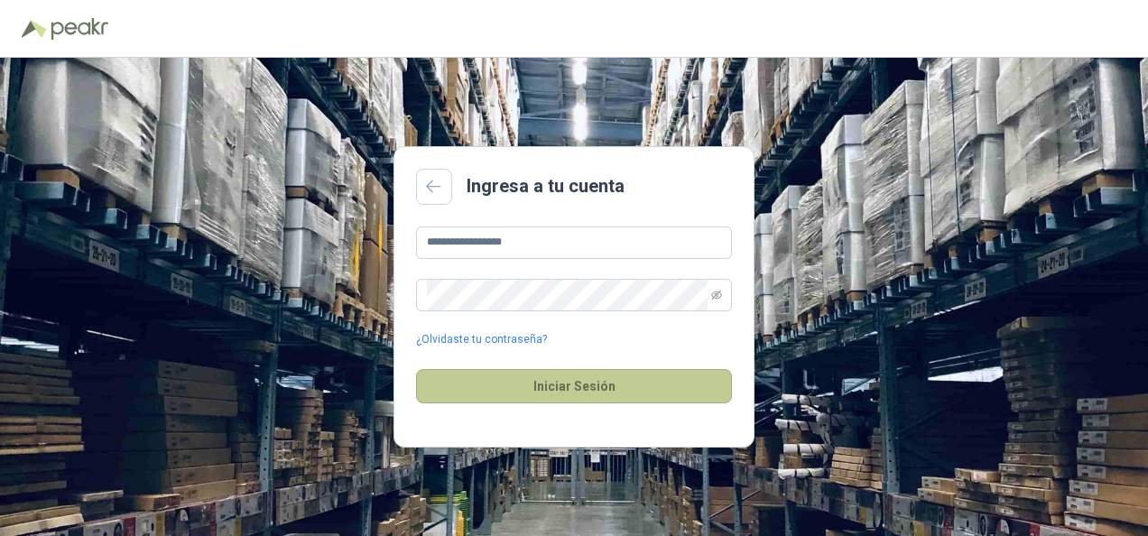
click at [435, 384] on button "Iniciar Sesión" at bounding box center [574, 386] width 316 height 34
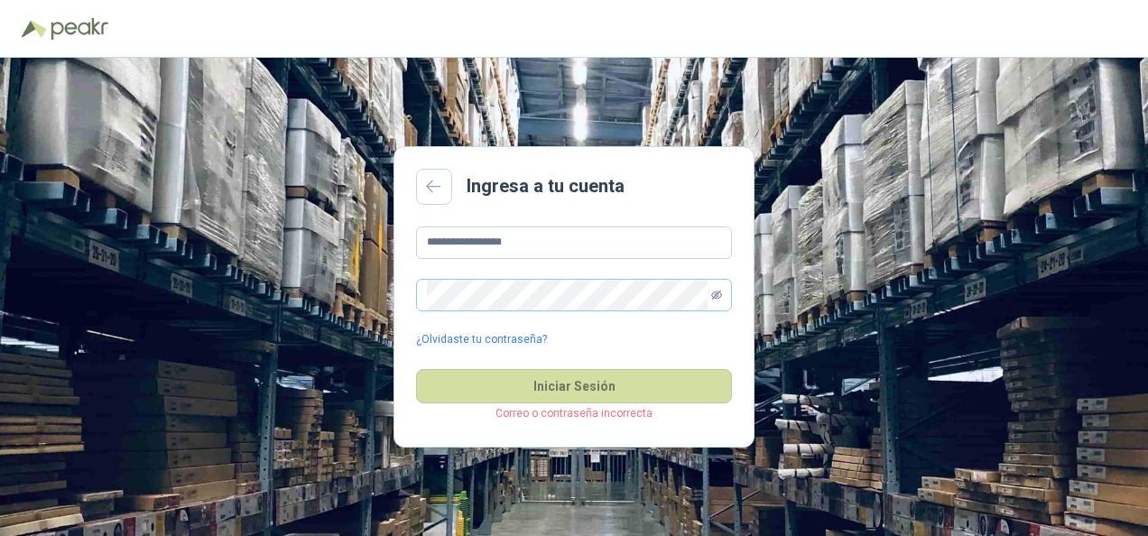
click at [715, 292] on icon "eye-invisible" at bounding box center [716, 295] width 11 height 11
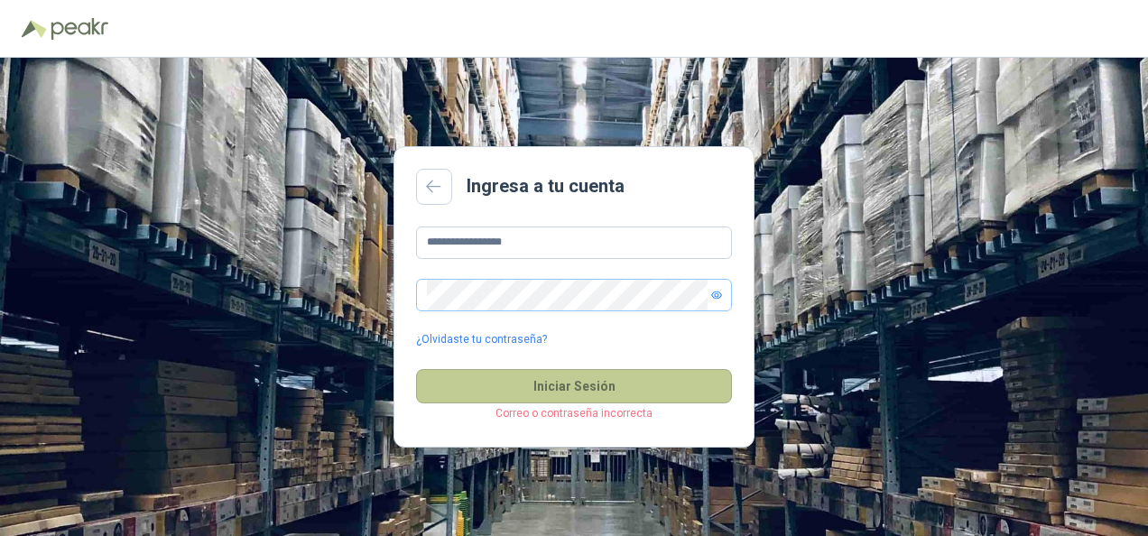
click at [588, 376] on button "Iniciar Sesión" at bounding box center [574, 386] width 316 height 34
